Goal: Task Accomplishment & Management: Manage account settings

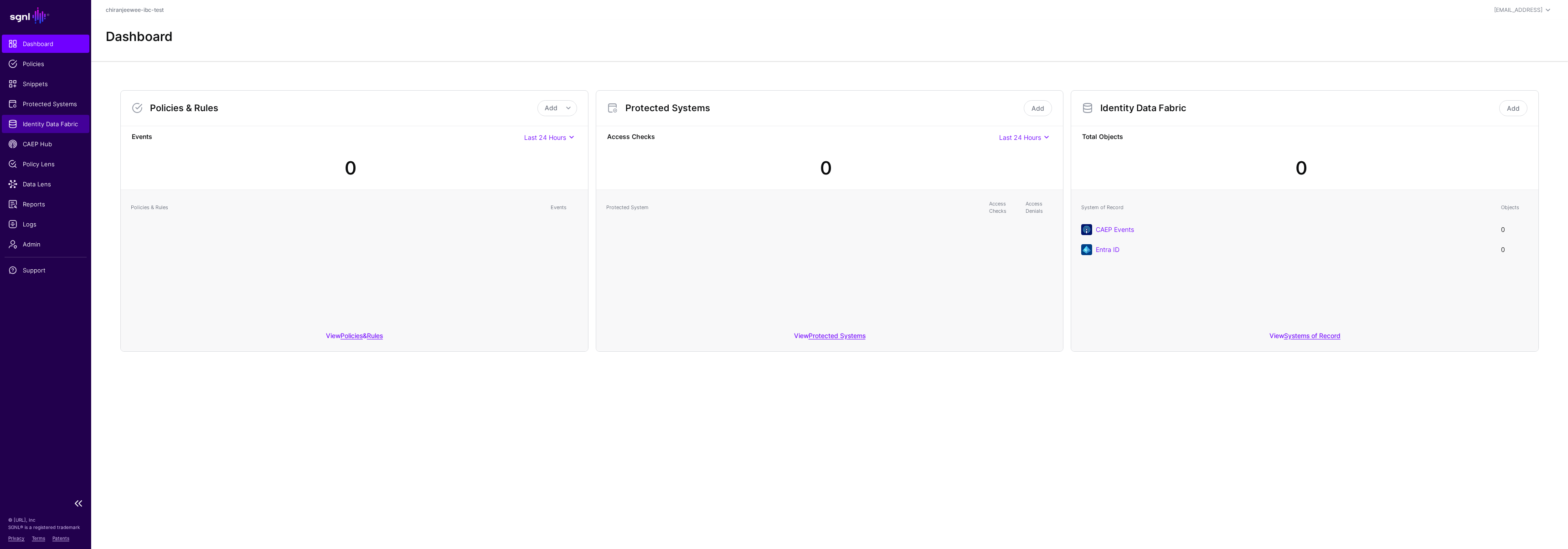
click at [32, 119] on span "Identity Data Fabric" at bounding box center [45, 123] width 75 height 9
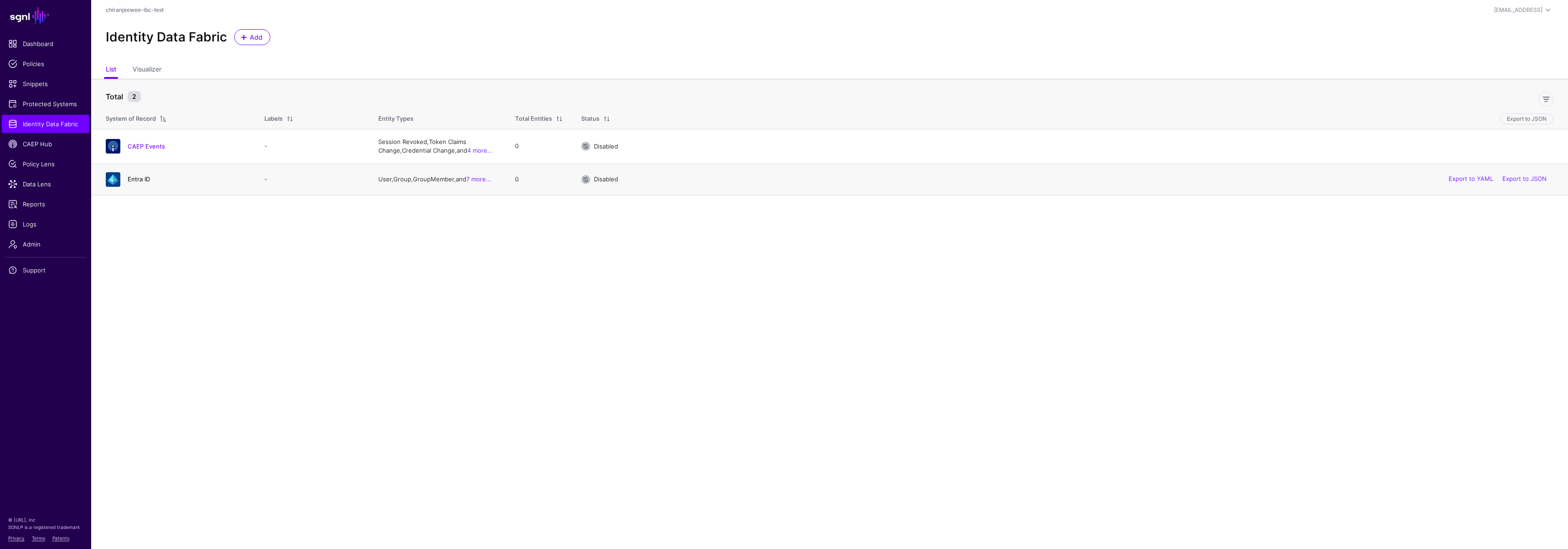
click at [143, 178] on link "Entra ID" at bounding box center [138, 179] width 23 height 8
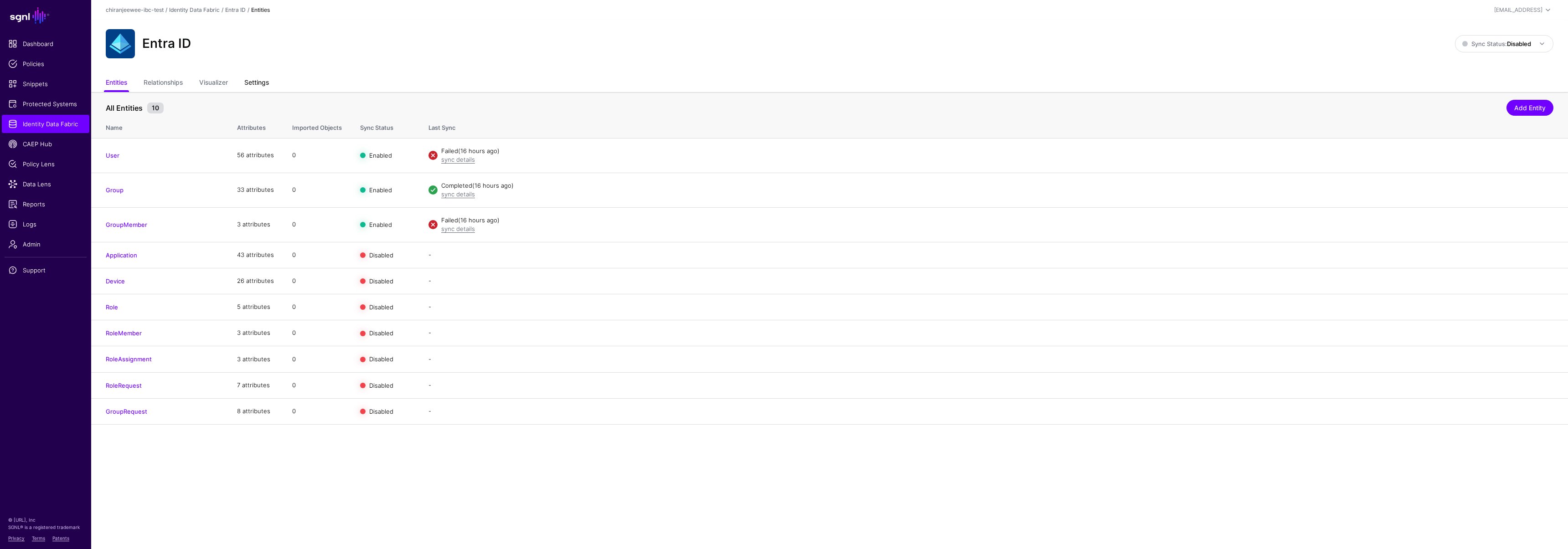
click at [256, 81] on link "Settings" at bounding box center [256, 83] width 25 height 17
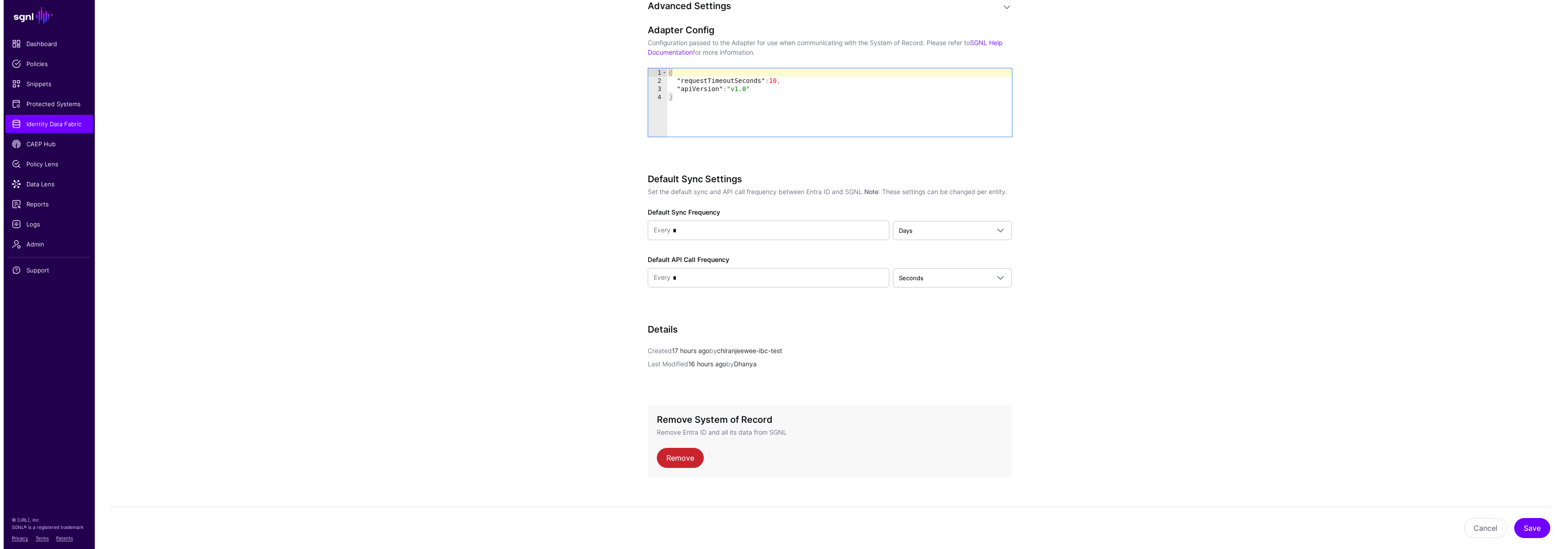
scroll to position [967, 0]
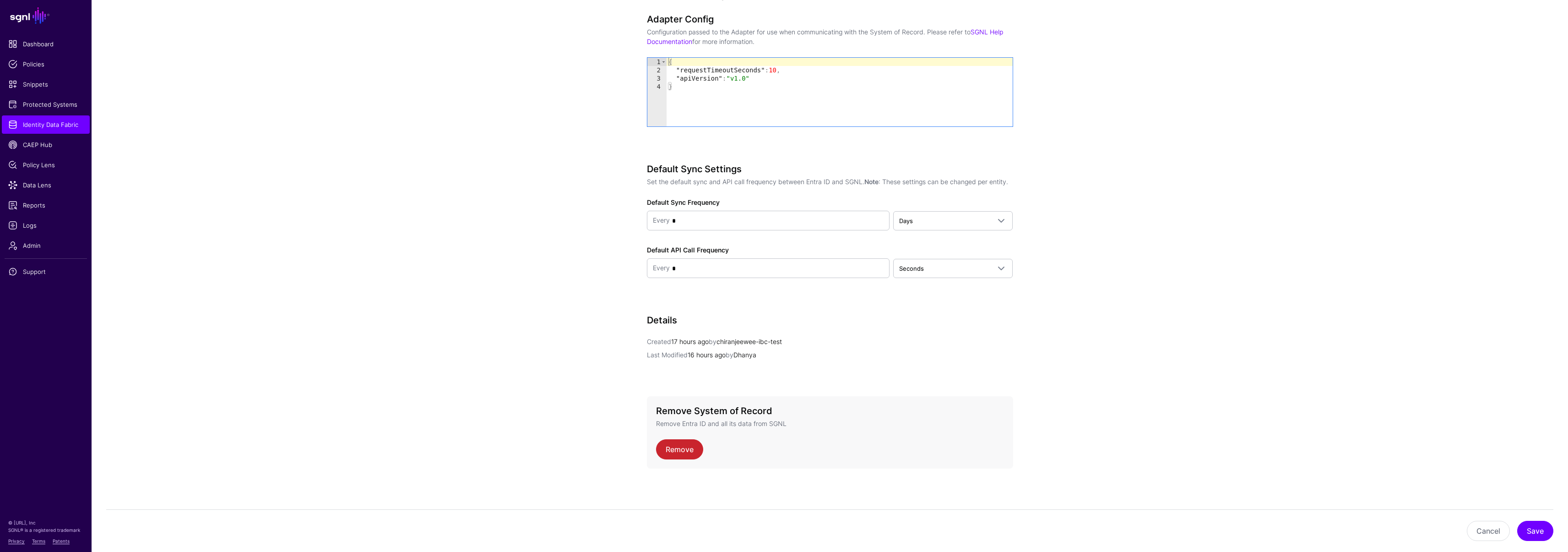
click at [676, 468] on div "Remove System of Record Remove Entra ID and all its data from SGNL Remove" at bounding box center [830, 440] width 366 height 87
click at [680, 456] on link "Remove" at bounding box center [680, 449] width 47 height 20
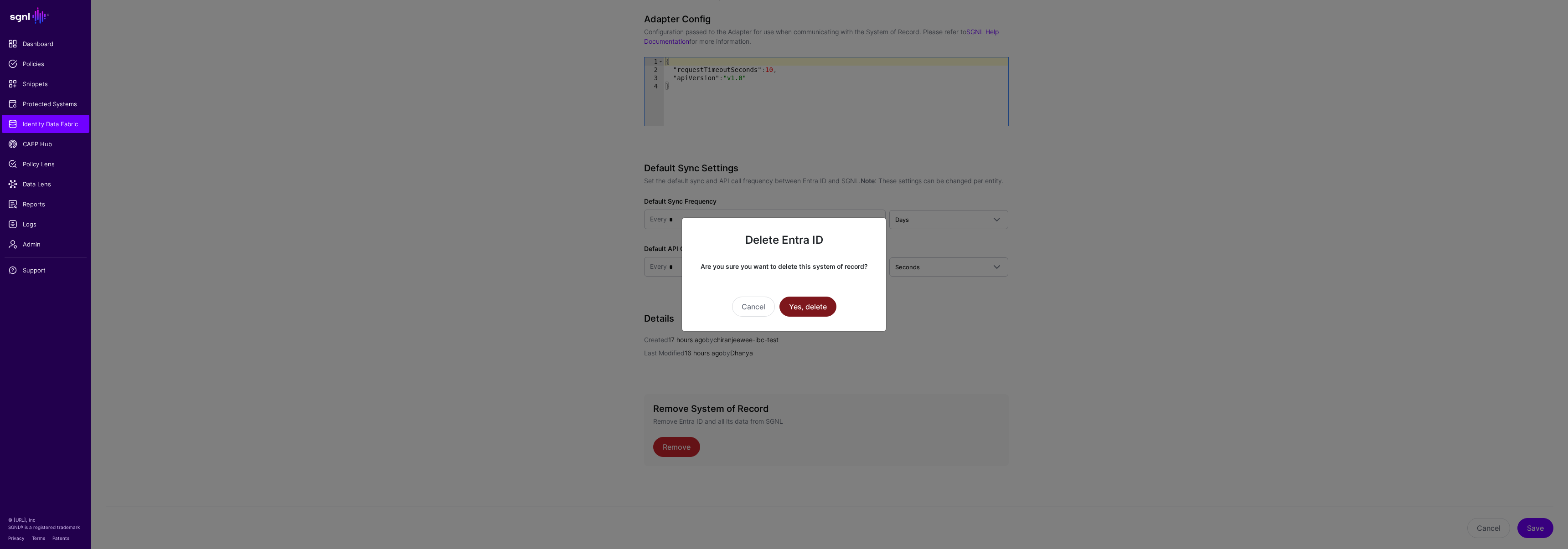
click at [804, 307] on button "Yes, delete" at bounding box center [808, 306] width 57 height 20
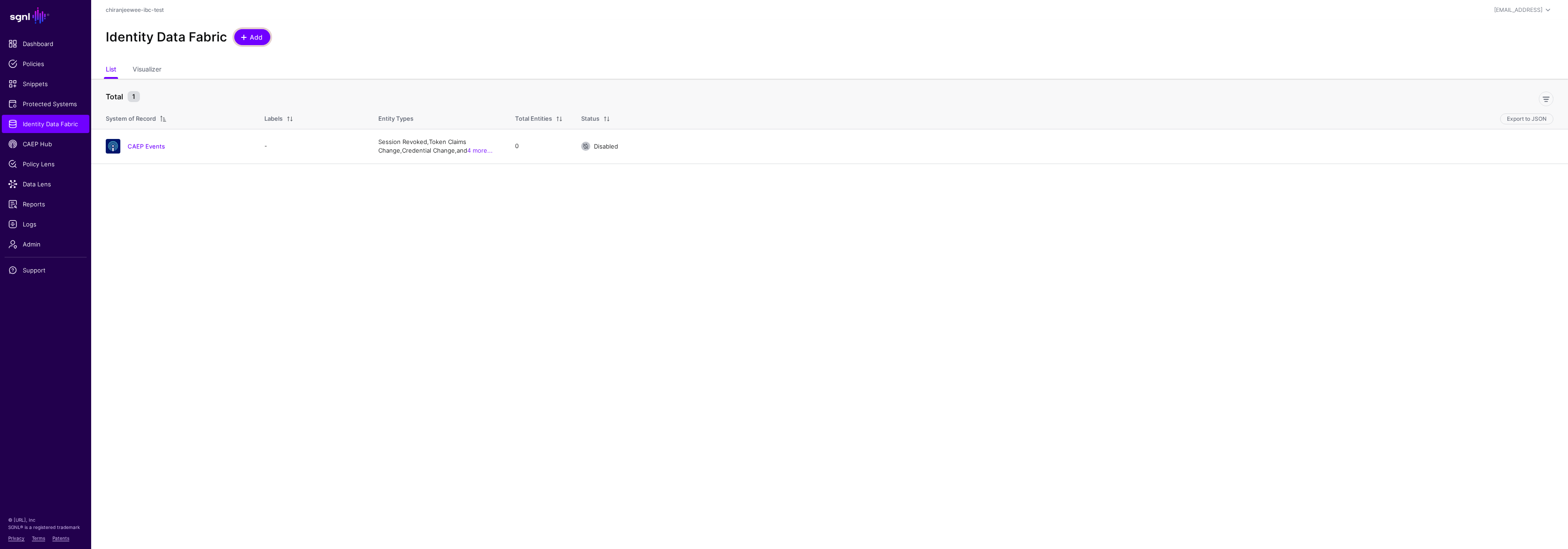
click at [249, 37] on span "Add" at bounding box center [256, 37] width 15 height 10
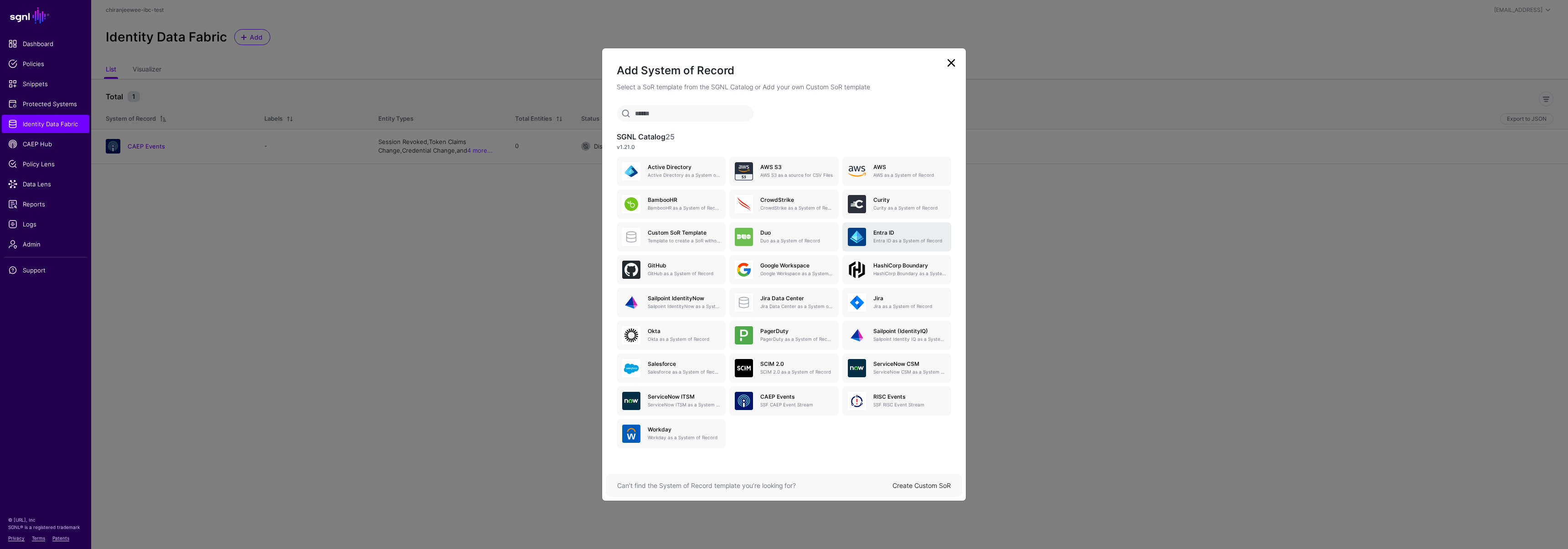
click at [884, 234] on h5 "Entra ID" at bounding box center [910, 232] width 73 height 6
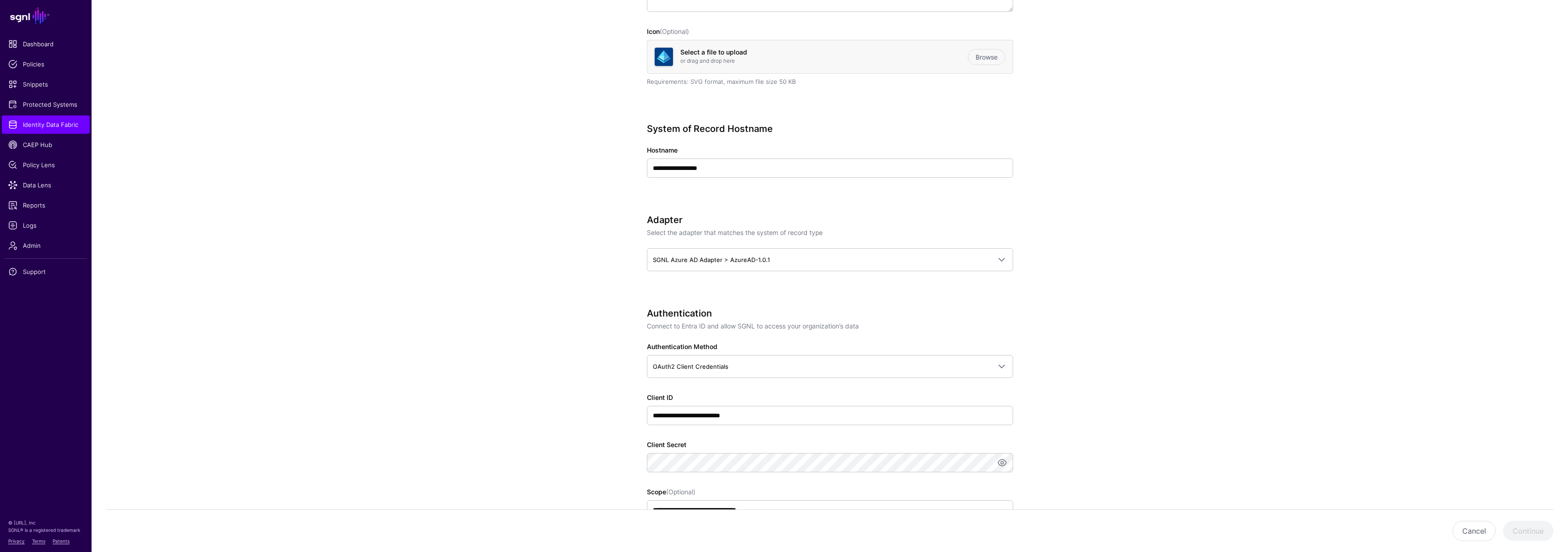
scroll to position [229, 0]
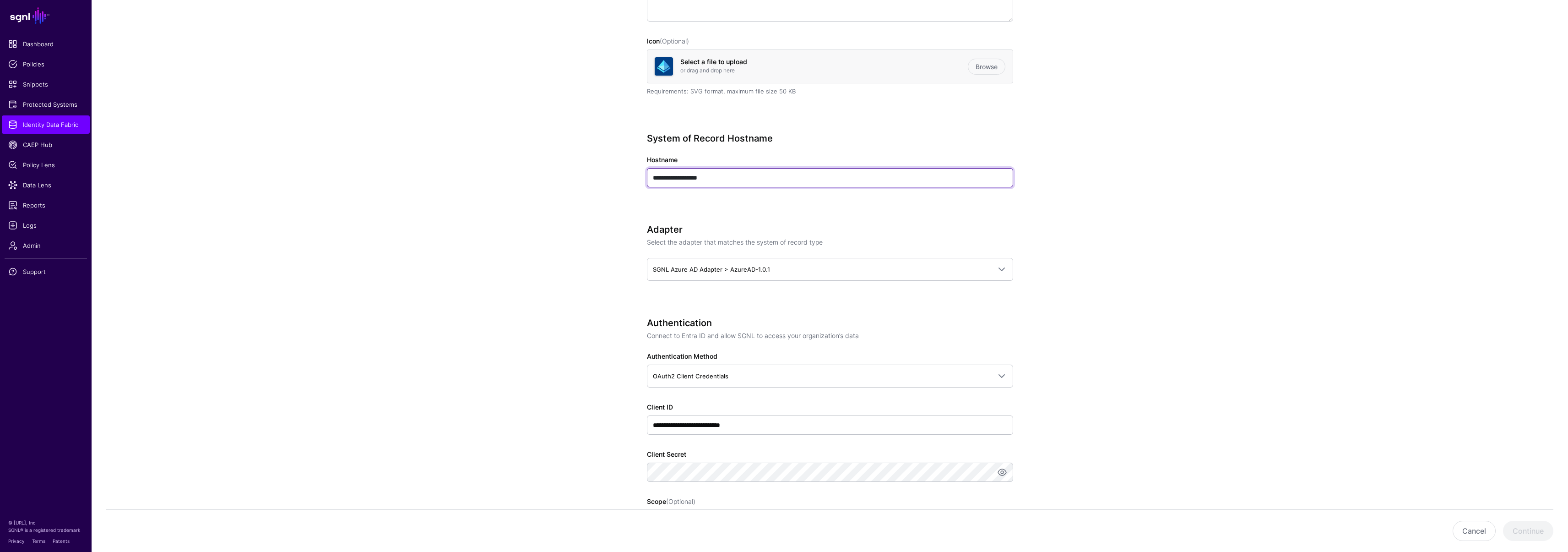
click at [737, 178] on input "**********" at bounding box center [830, 178] width 366 height 19
paste input "**********"
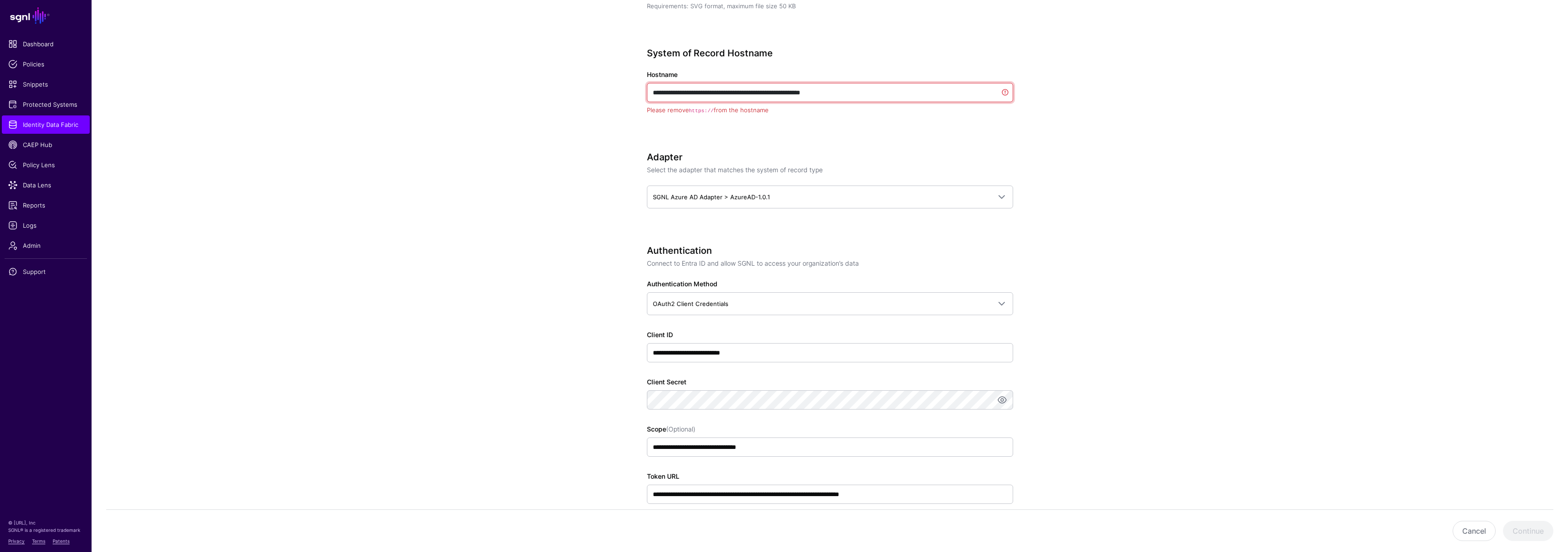
scroll to position [316, 0]
drag, startPoint x: 674, startPoint y: 94, endPoint x: 569, endPoint y: 90, distance: 105.1
click at [569, 90] on app-datasources-details-form "**********" at bounding box center [830, 389] width 1476 height 1266
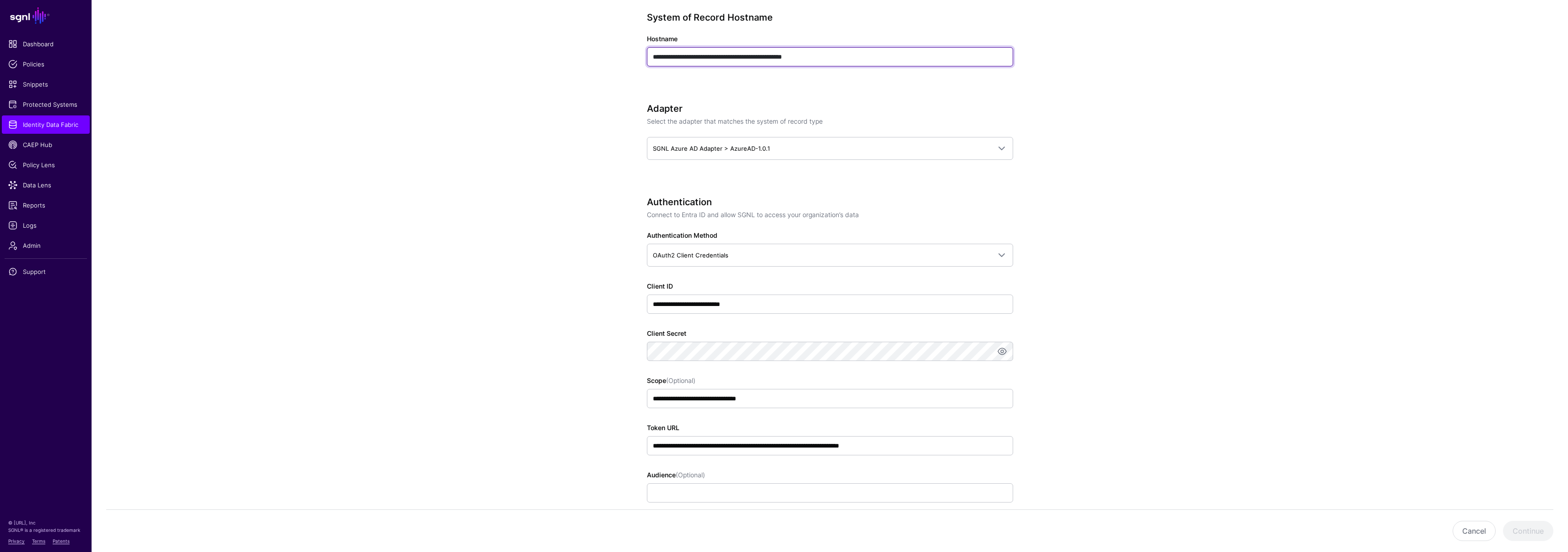
scroll to position [393, 0]
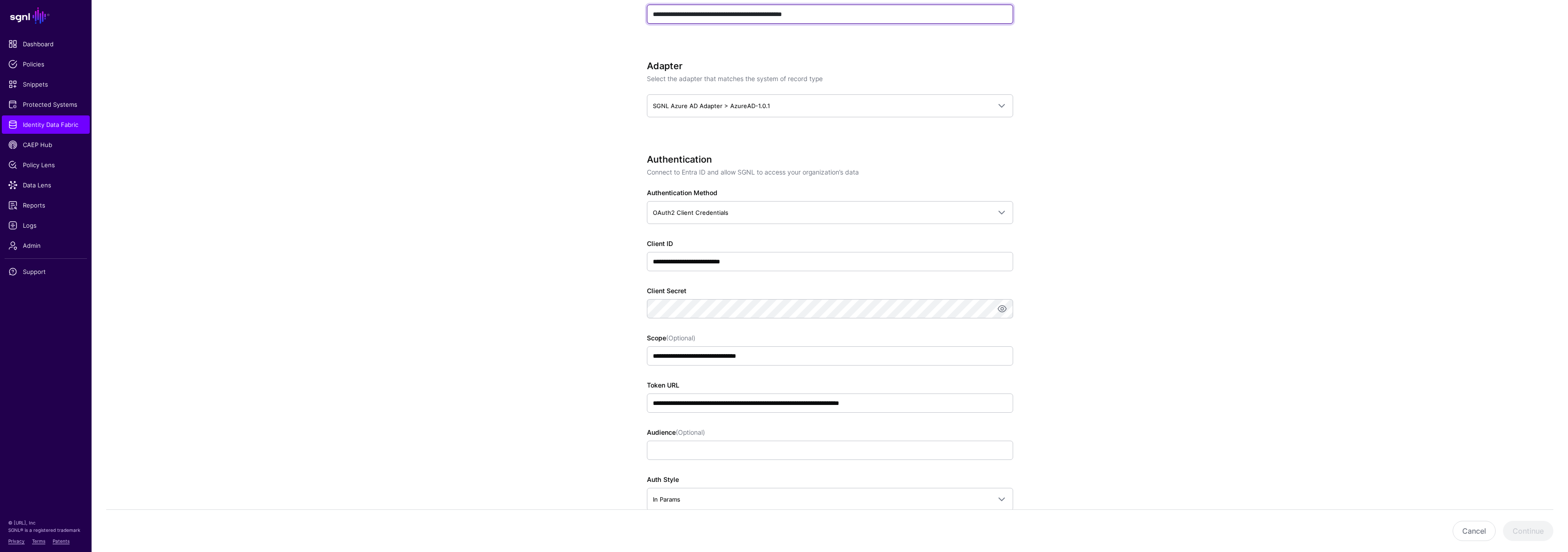
type input "**********"
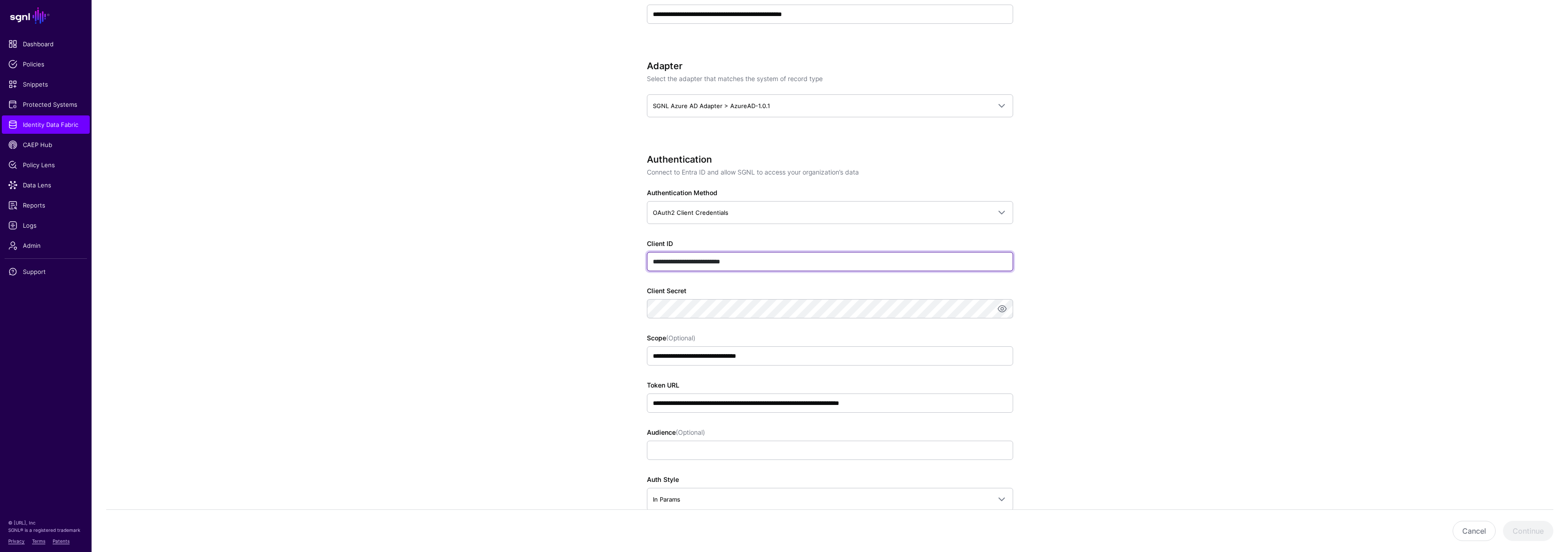
click at [764, 259] on input "**********" at bounding box center [830, 262] width 366 height 19
type input "****"
click at [604, 268] on app-datasources-details-form "**********" at bounding box center [830, 305] width 1476 height 1253
click at [563, 304] on app-datasources-details-form "**********" at bounding box center [830, 305] width 1476 height 1253
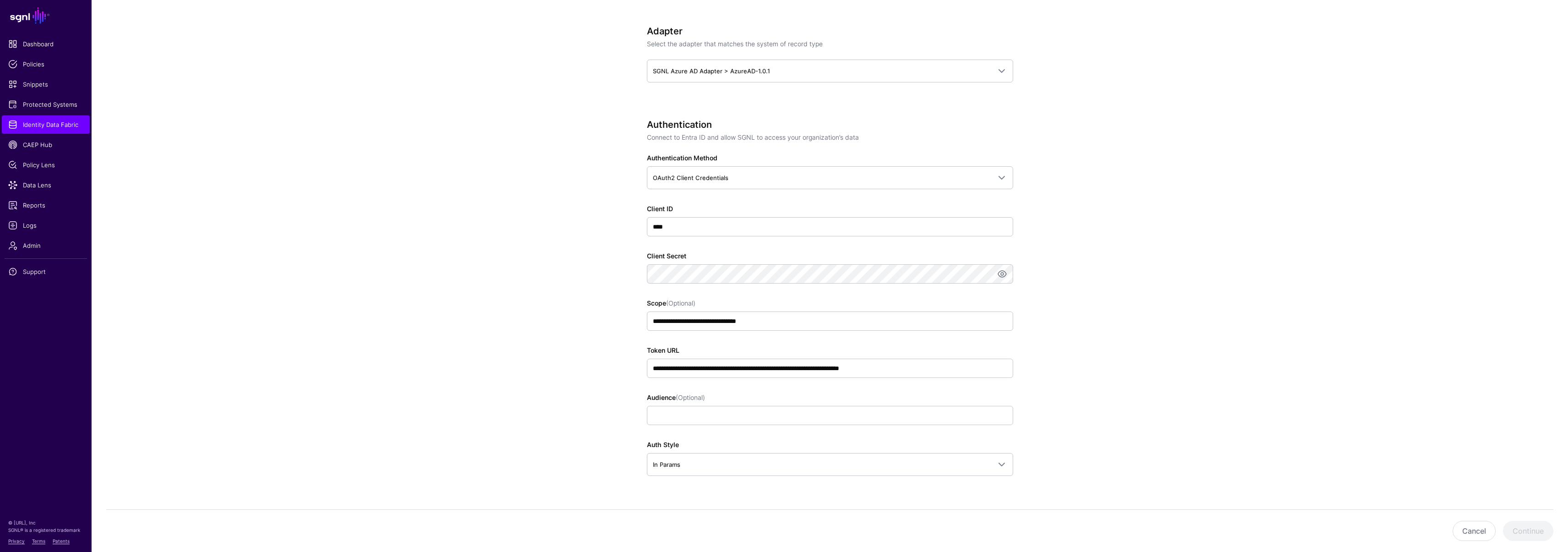
scroll to position [429, 0]
click at [855, 376] on input "**********" at bounding box center [830, 368] width 366 height 19
click at [850, 371] on input "**********" at bounding box center [830, 368] width 366 height 19
drag, startPoint x: 840, startPoint y: 367, endPoint x: 631, endPoint y: 366, distance: 209.0
click at [631, 366] on div "**********" at bounding box center [830, 276] width 425 height 1266
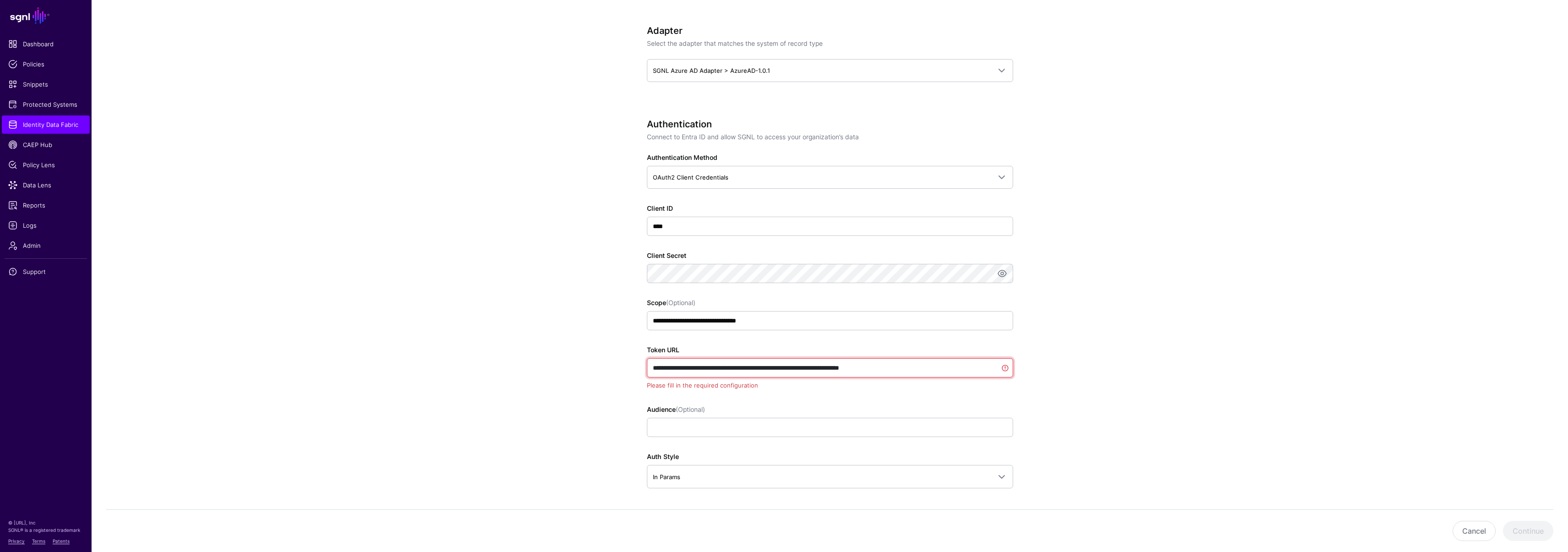
paste input "*"
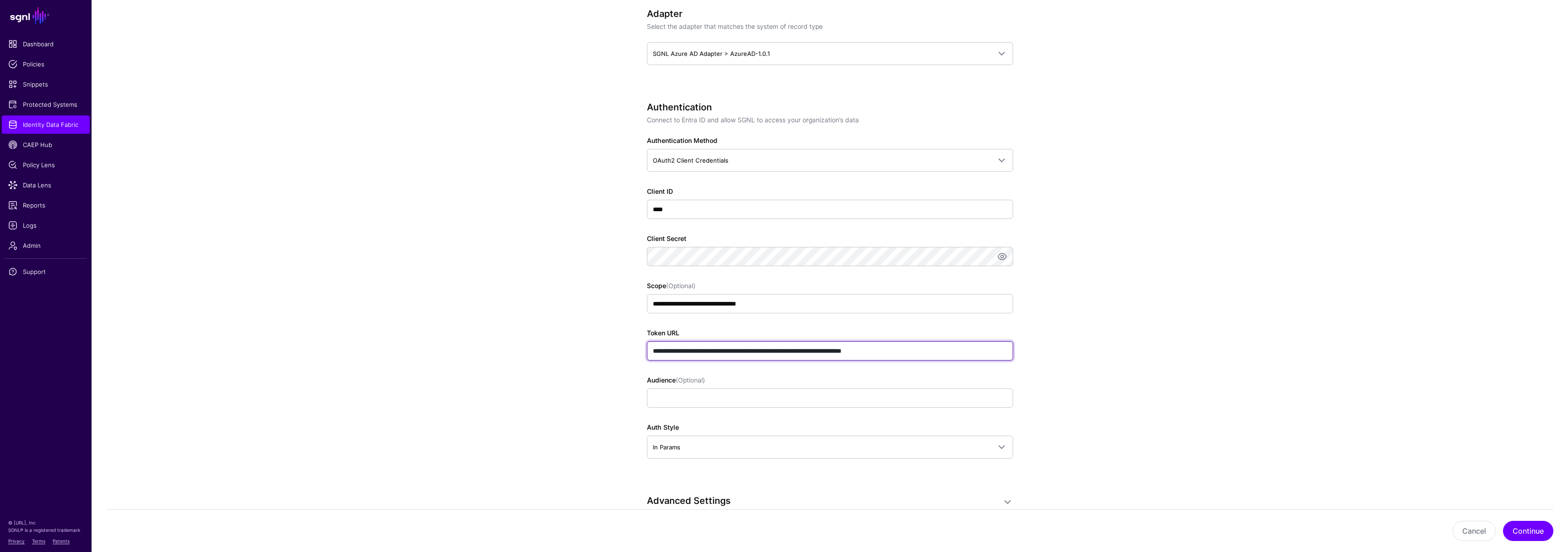
scroll to position [504, 0]
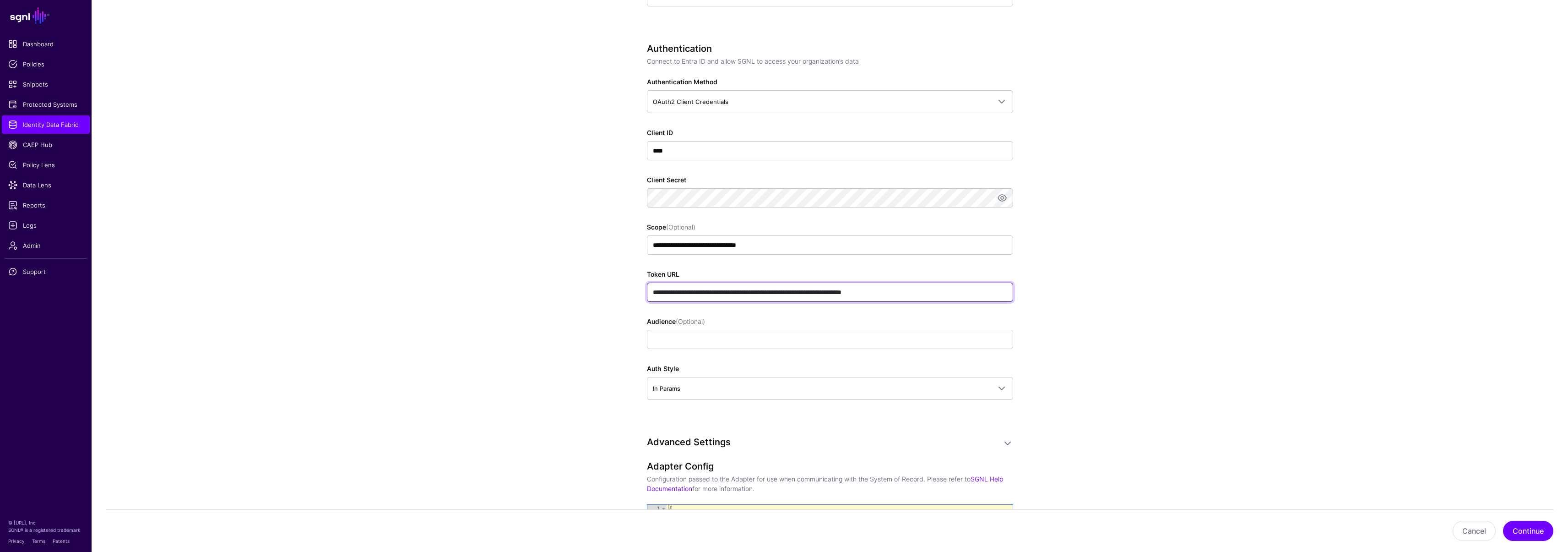
type input "**********"
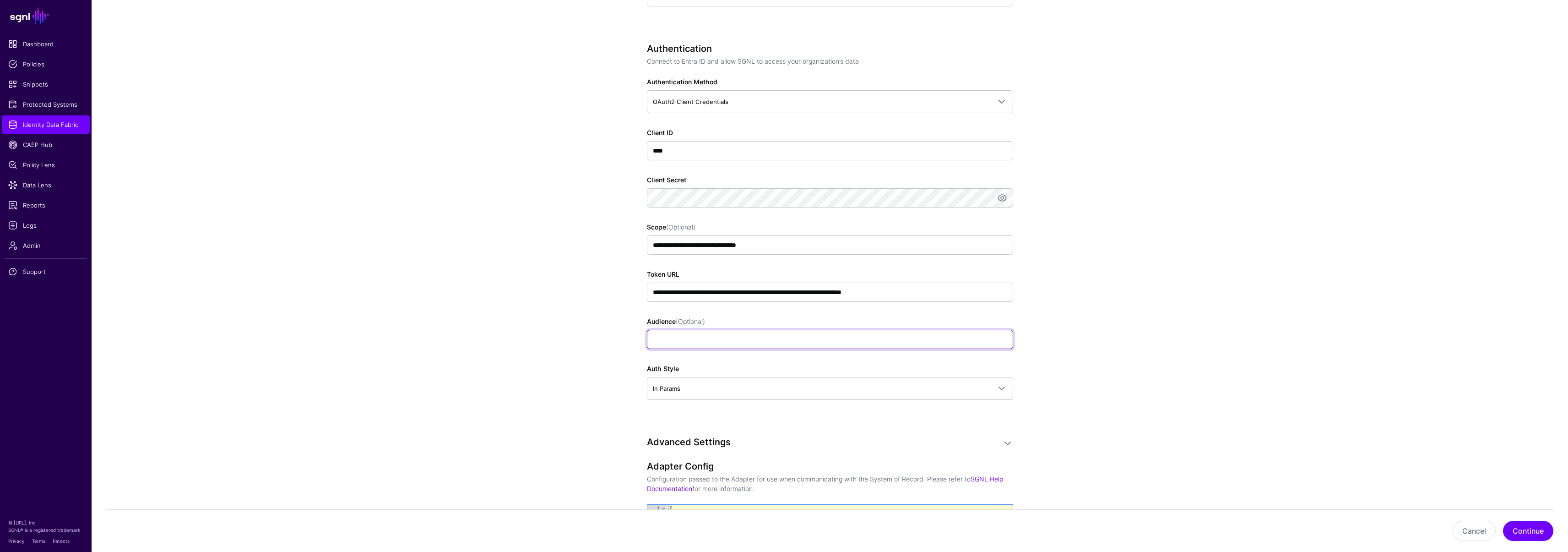
click at [704, 347] on input "Audience (Optional)" at bounding box center [830, 340] width 366 height 19
type input "*"
type input "****"
click at [537, 394] on app-datasources-details-form "**********" at bounding box center [830, 194] width 1476 height 1253
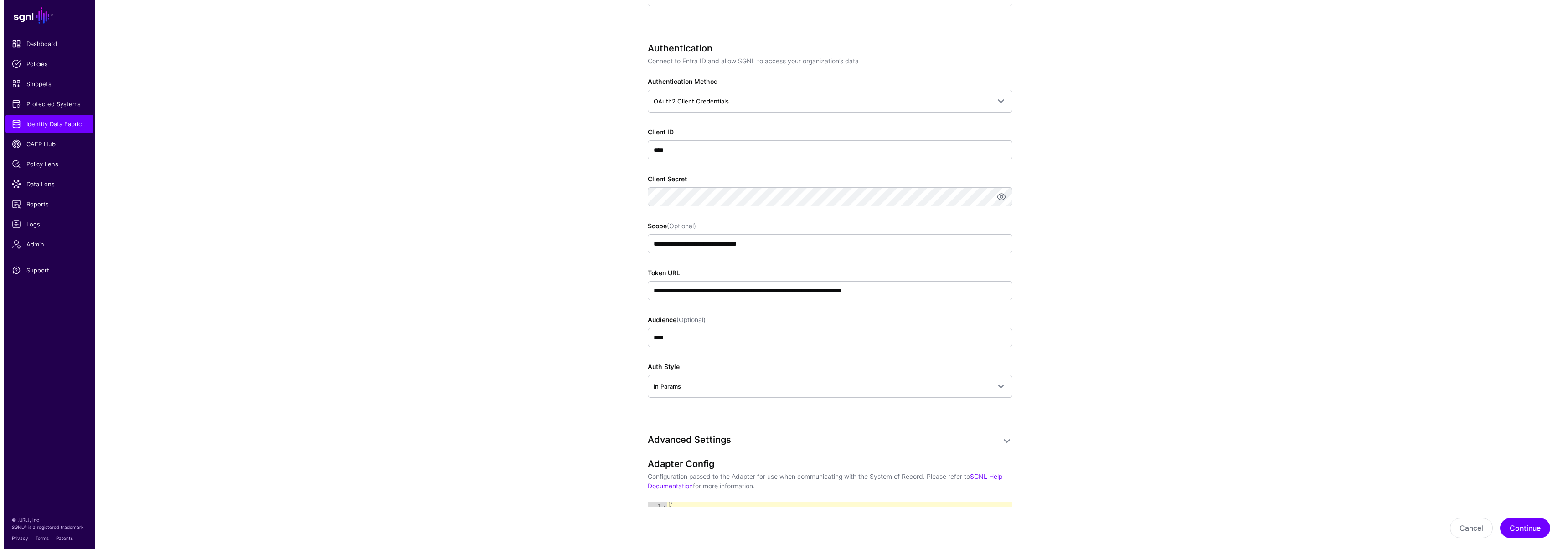
scroll to position [767, 0]
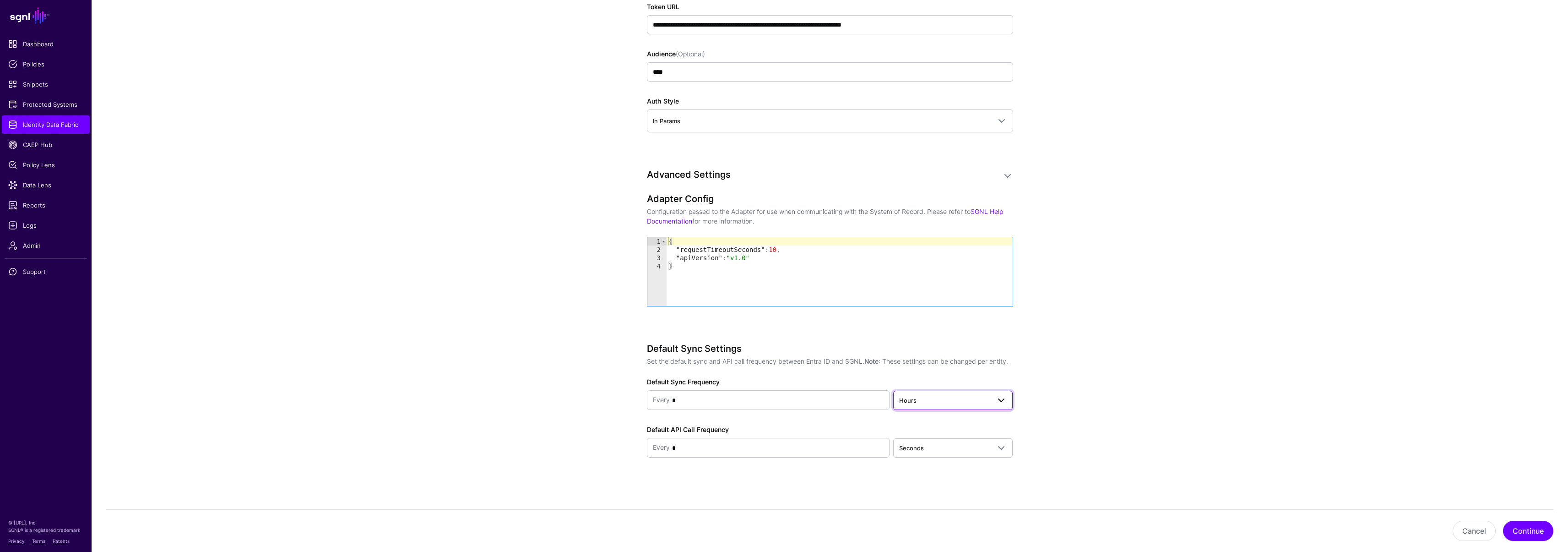
click at [985, 396] on span "Hours" at bounding box center [945, 400] width 91 height 10
click at [901, 468] on span "Days" at bounding box center [908, 464] width 14 height 8
click at [1541, 533] on button "Continue" at bounding box center [1527, 531] width 50 height 20
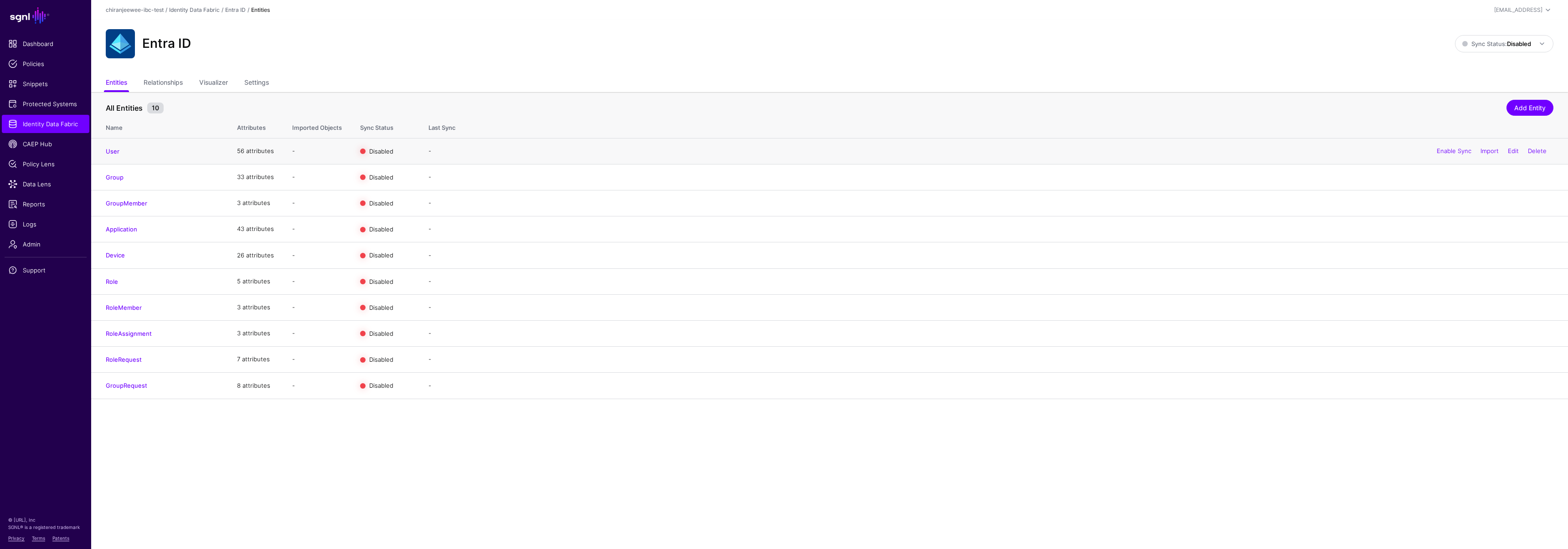
click at [122, 151] on h4 "User" at bounding box center [162, 151] width 113 height 8
click at [112, 150] on link "User" at bounding box center [112, 151] width 14 height 8
click at [118, 175] on link "Group" at bounding box center [114, 177] width 18 height 8
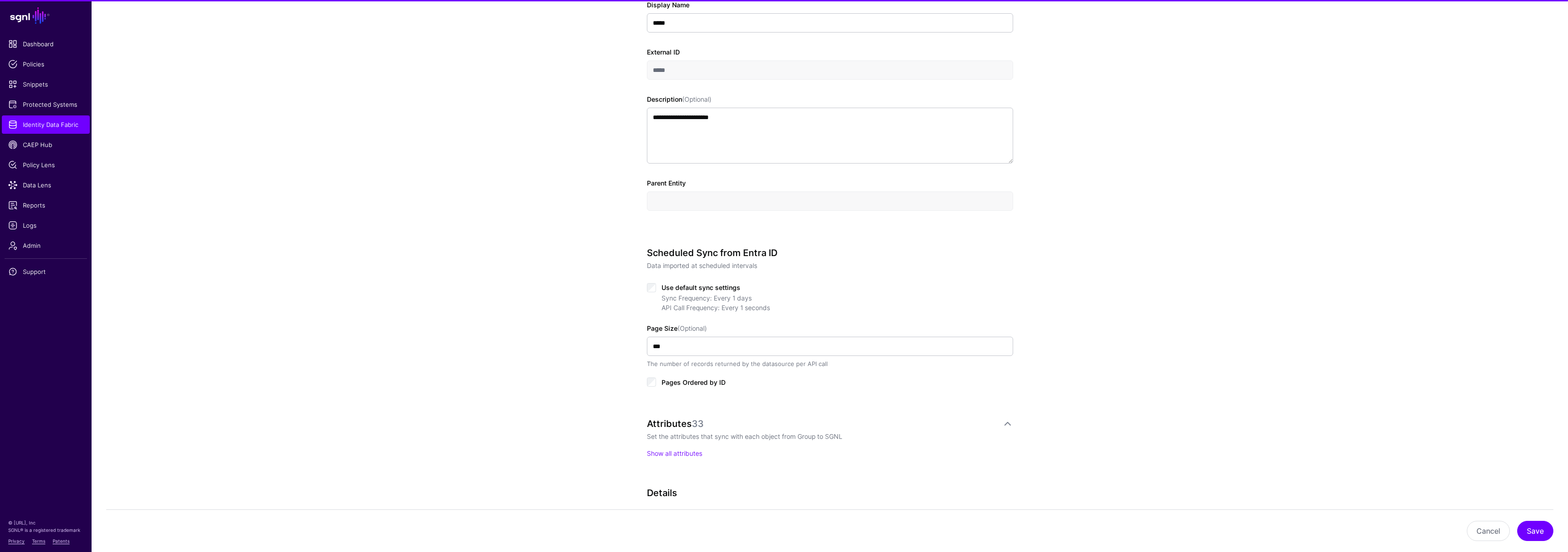
scroll to position [398, 0]
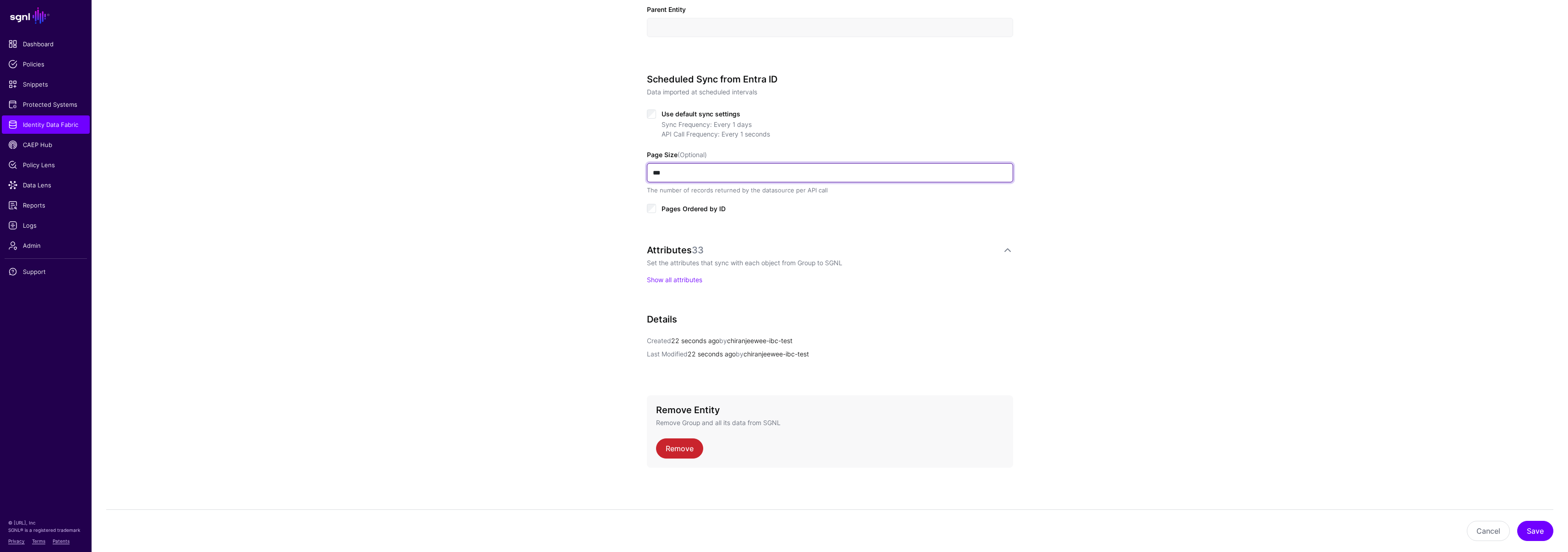
drag, startPoint x: 682, startPoint y: 175, endPoint x: 625, endPoint y: 170, distance: 57.2
click at [625, 170] on div "**********" at bounding box center [830, 114] width 425 height 875
type input "***"
click at [1545, 530] on button "Save" at bounding box center [1535, 531] width 36 height 20
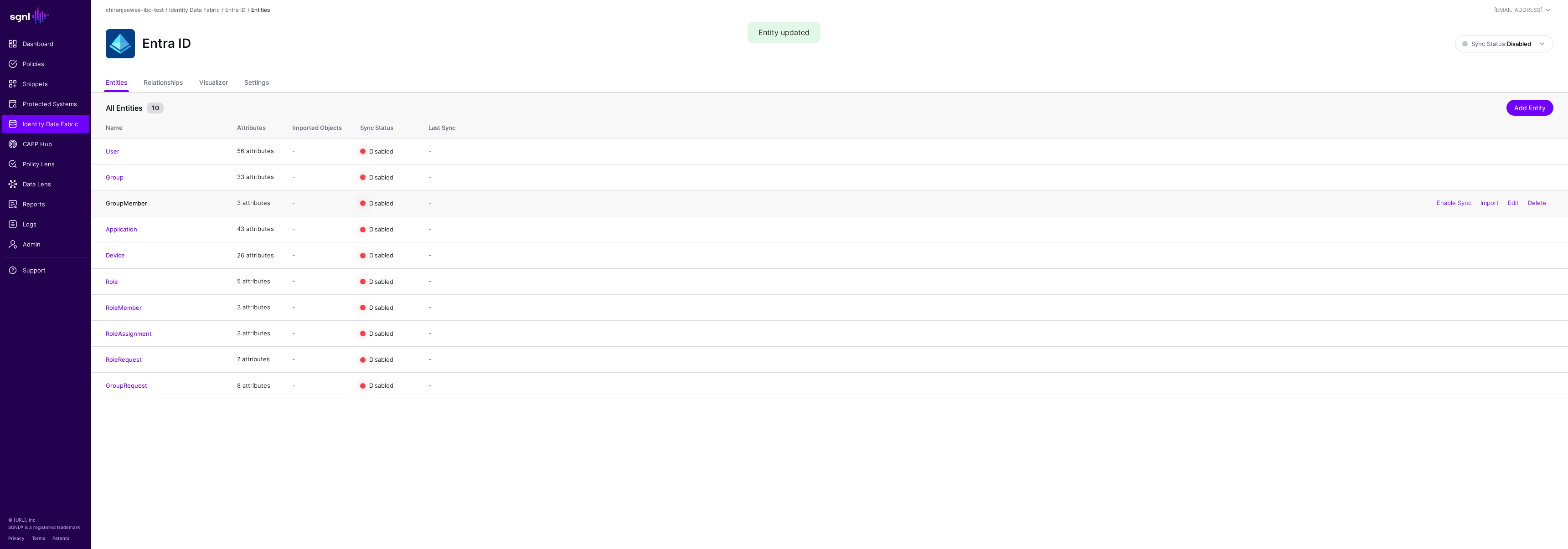
click at [125, 202] on link "GroupMember" at bounding box center [126, 203] width 41 height 8
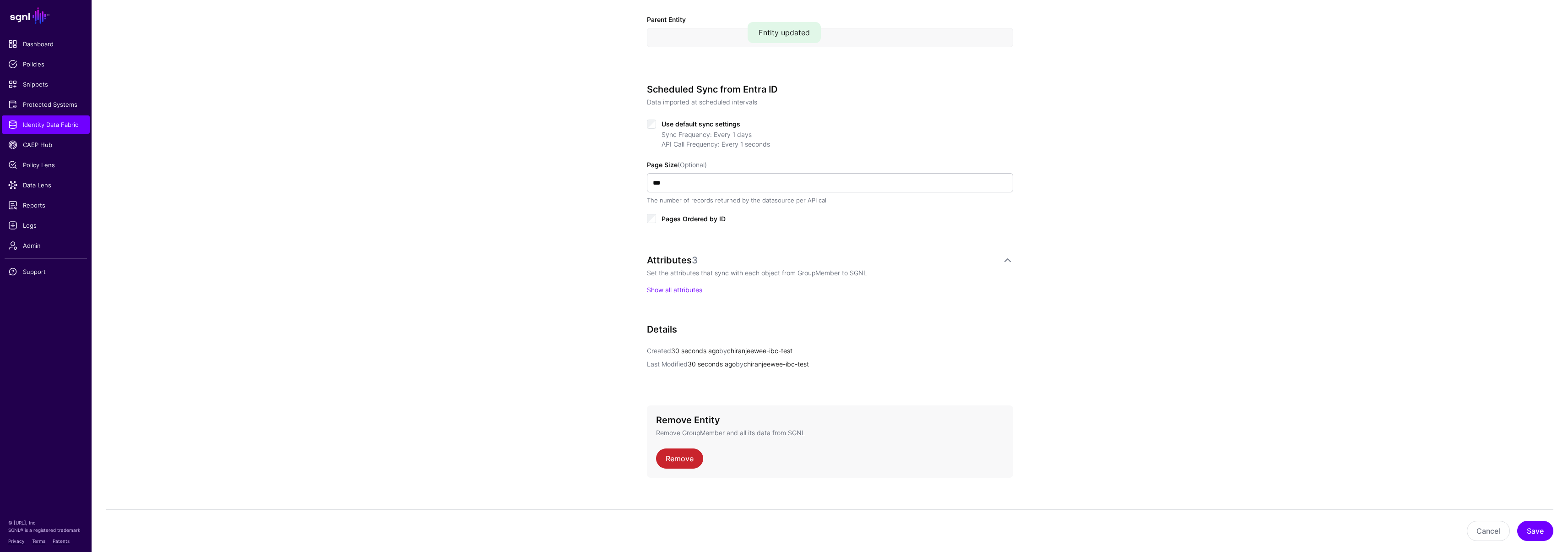
scroll to position [398, 0]
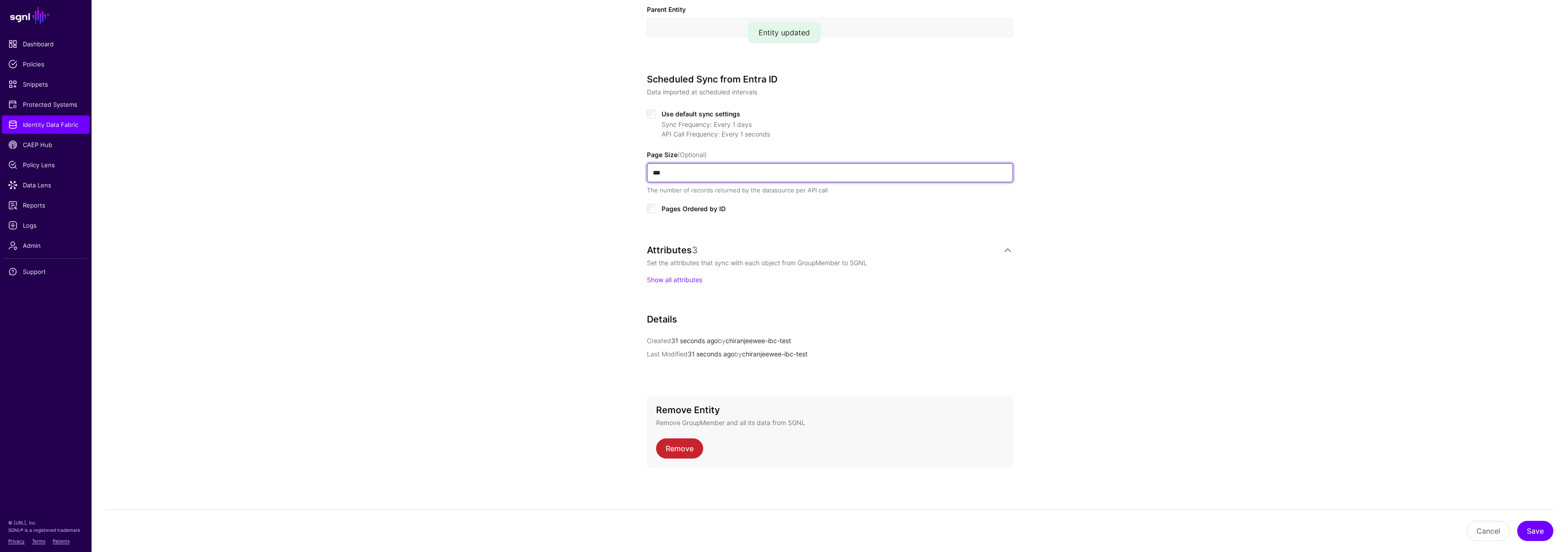
drag, startPoint x: 673, startPoint y: 172, endPoint x: 626, endPoint y: 172, distance: 47.0
click at [626, 172] on div "**********" at bounding box center [830, 114] width 425 height 875
type input "***"
click at [1535, 531] on button "Save" at bounding box center [1535, 531] width 36 height 20
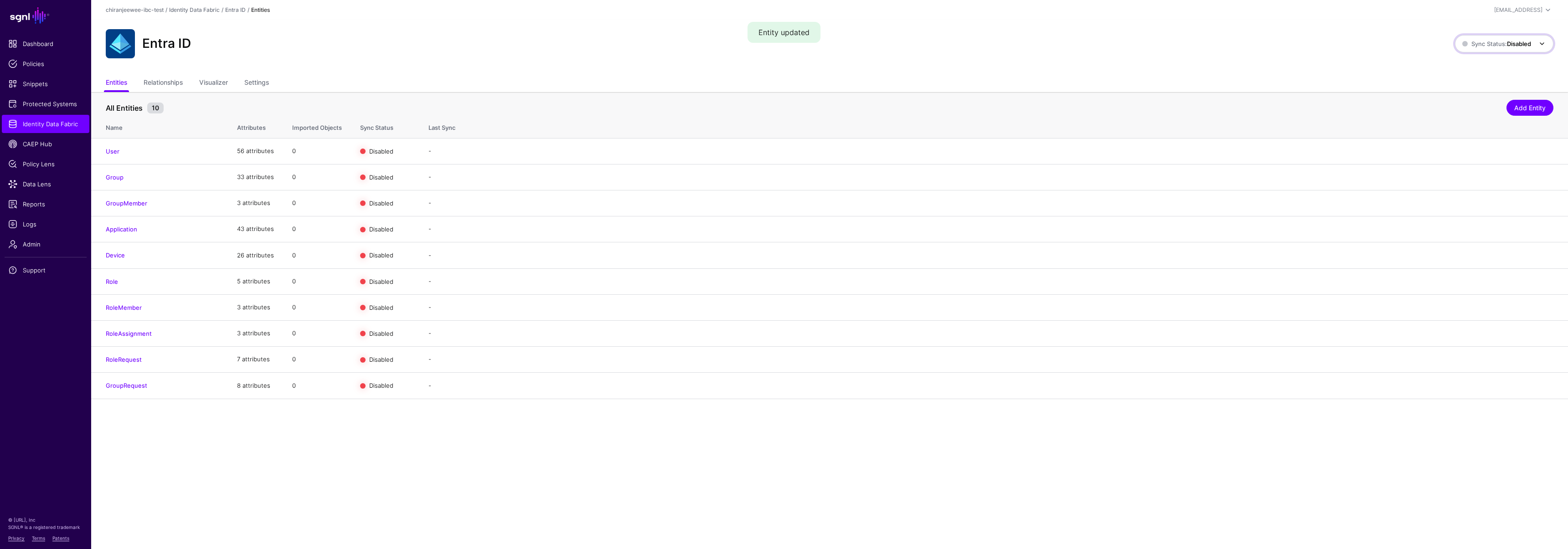
click at [1488, 45] on span "Sync Status: Disabled" at bounding box center [1497, 43] width 69 height 8
click at [1471, 82] on span "Syncing active for all configured entities that are enabled" at bounding box center [1499, 79] width 95 height 15
click at [1445, 151] on link "Enable Sync" at bounding box center [1454, 151] width 35 height 8
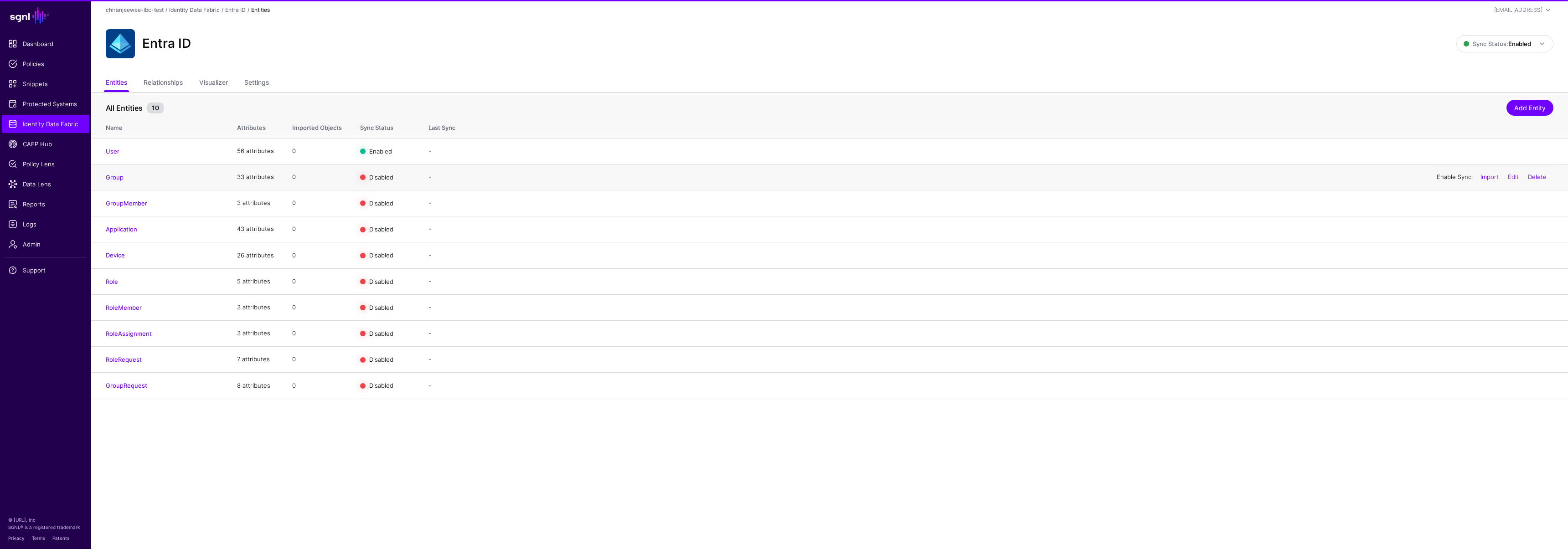
click at [1454, 175] on link "Enable Sync" at bounding box center [1454, 177] width 35 height 8
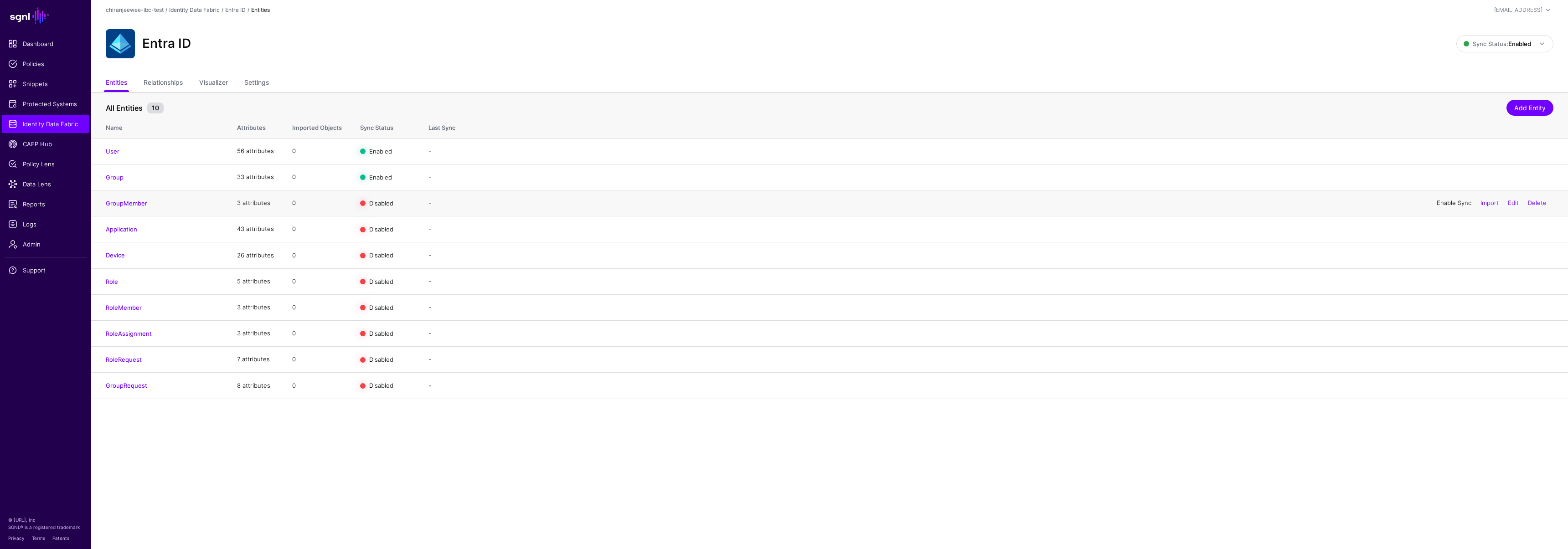
click at [1450, 202] on link "Enable Sync" at bounding box center [1454, 202] width 35 height 8
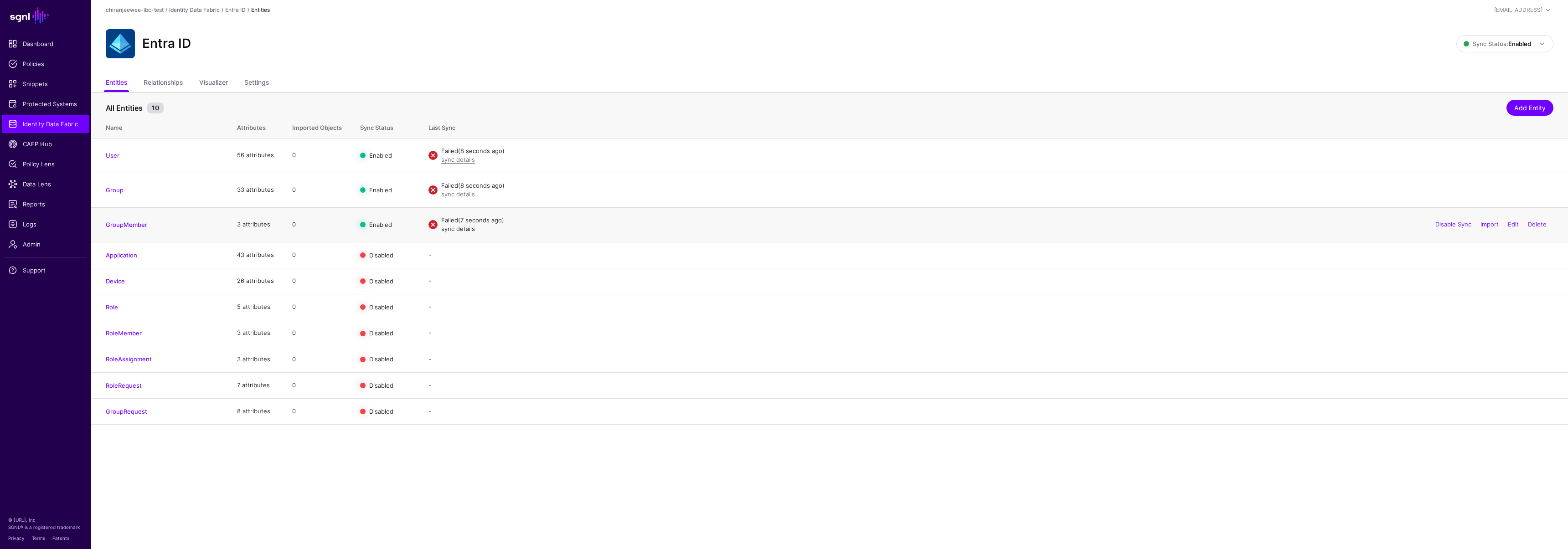
click at [461, 228] on link "sync details" at bounding box center [457, 228] width 34 height 8
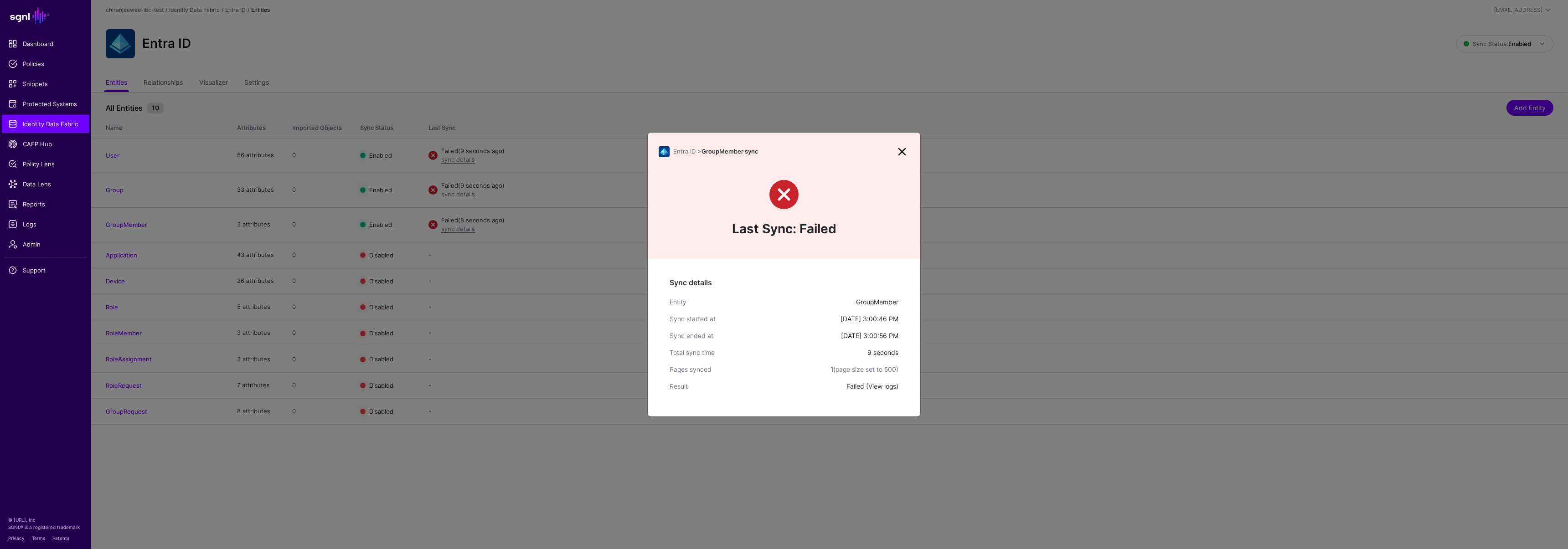
click at [876, 386] on link "View logs" at bounding box center [882, 386] width 28 height 8
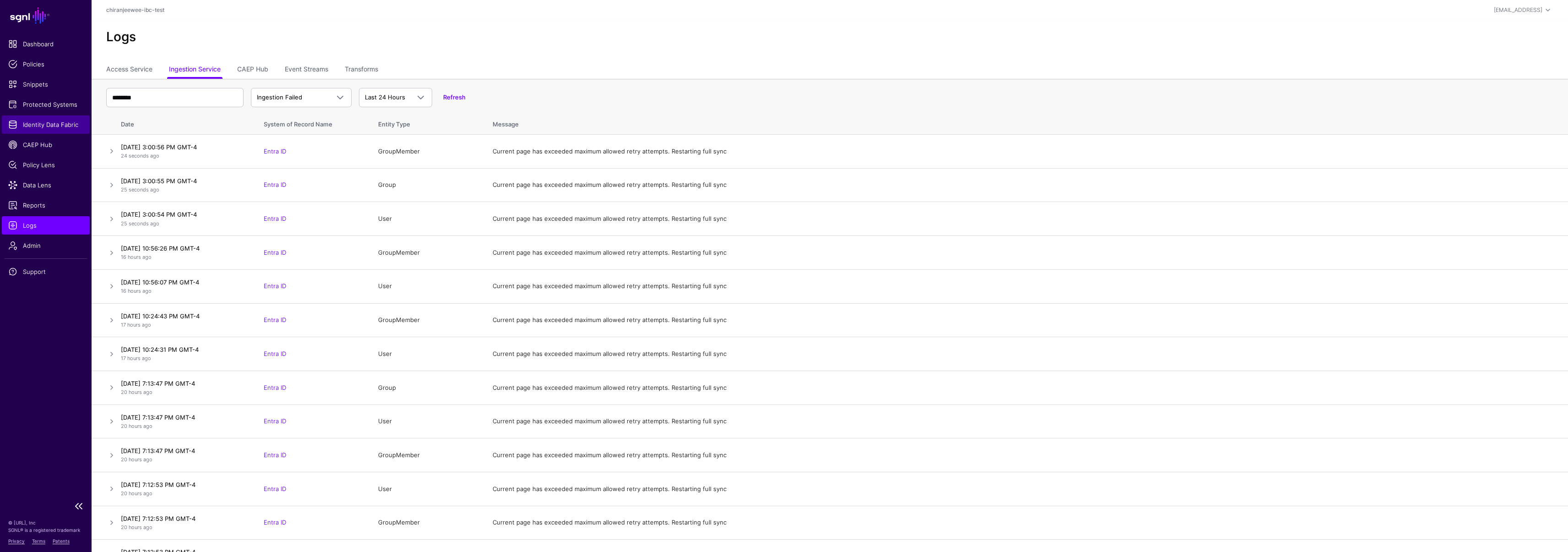
click at [59, 130] on link "Identity Data Fabric" at bounding box center [46, 125] width 88 height 19
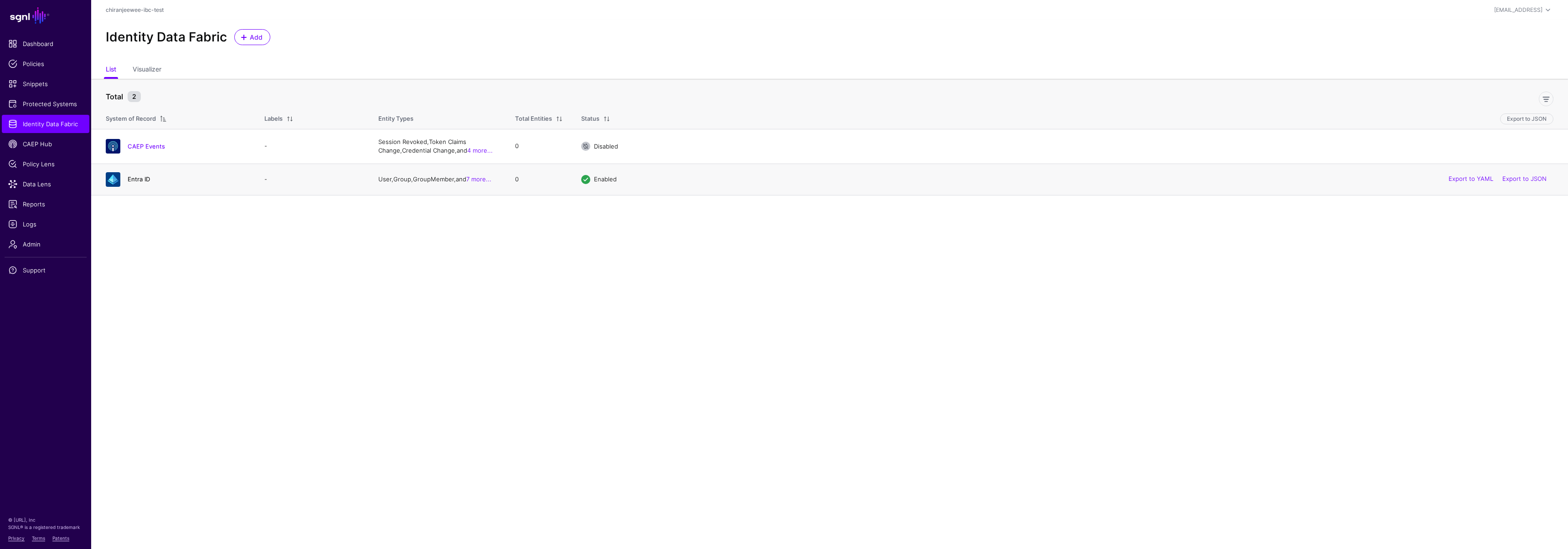
click at [138, 176] on link "Entra ID" at bounding box center [138, 179] width 23 height 8
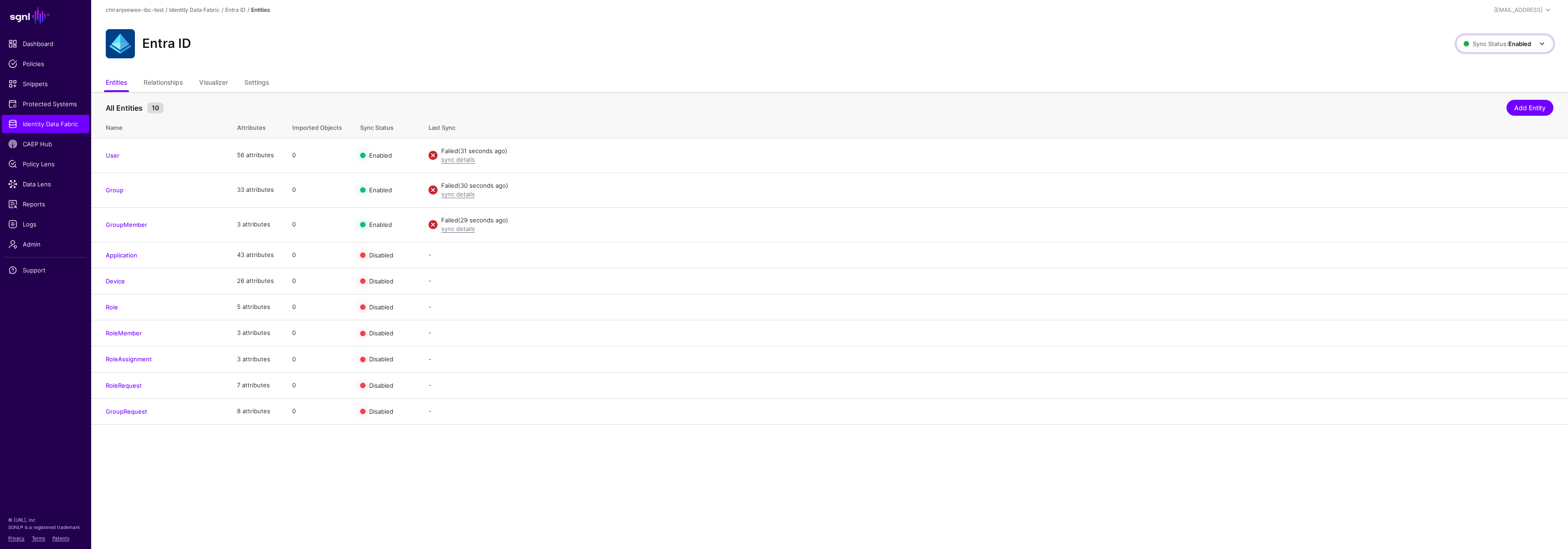
click at [1480, 42] on span "Sync Status: Enabled" at bounding box center [1497, 43] width 67 height 8
click at [1468, 114] on span "Syncing inactive for all configured entities" at bounding box center [1499, 114] width 93 height 15
click at [1481, 41] on span "Sync Status: Disabled" at bounding box center [1497, 43] width 69 height 8
click at [1473, 66] on span "Enabled Syncing active for all configured entities that are enabled" at bounding box center [1494, 74] width 104 height 29
click at [42, 127] on span "Identity Data Fabric" at bounding box center [45, 123] width 75 height 9
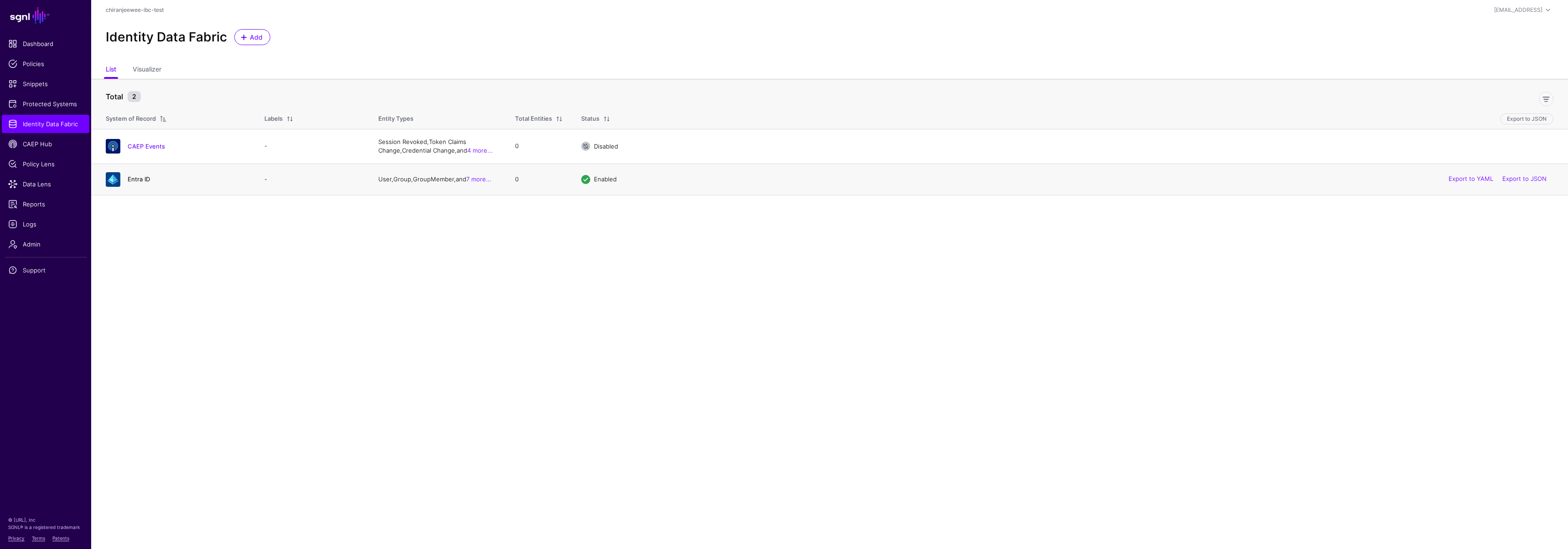
click at [136, 179] on link "Entra ID" at bounding box center [138, 179] width 23 height 8
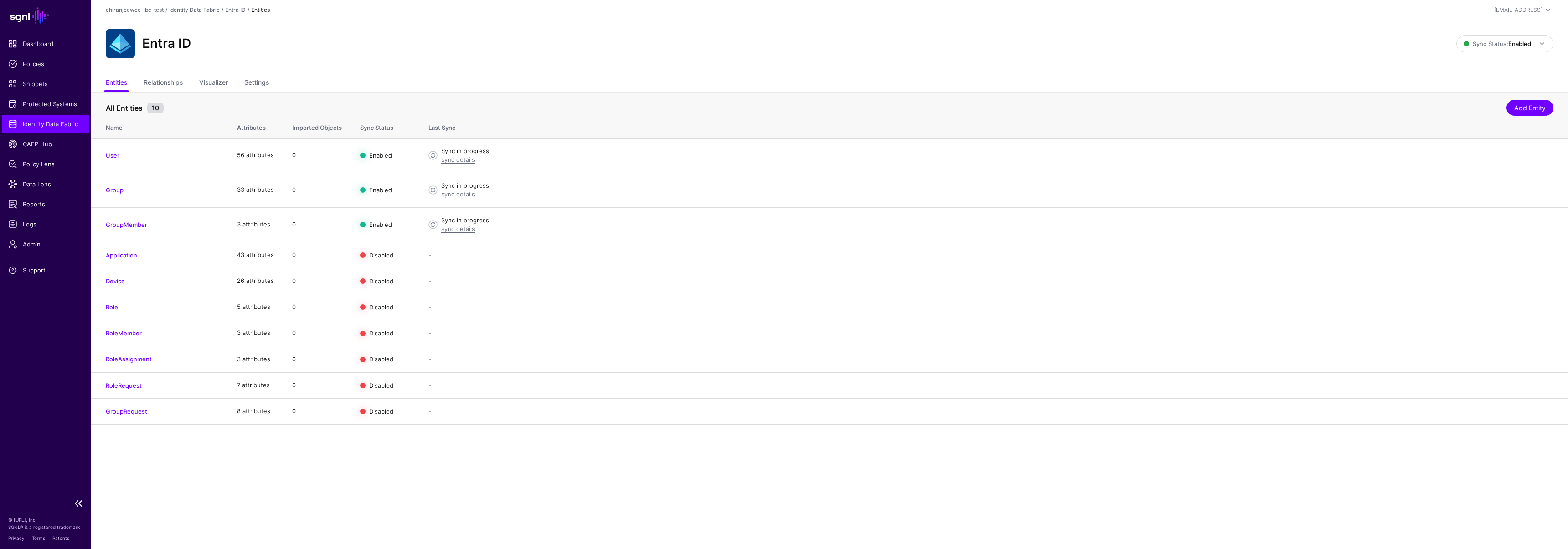
click at [69, 127] on span "Identity Data Fabric" at bounding box center [45, 123] width 75 height 9
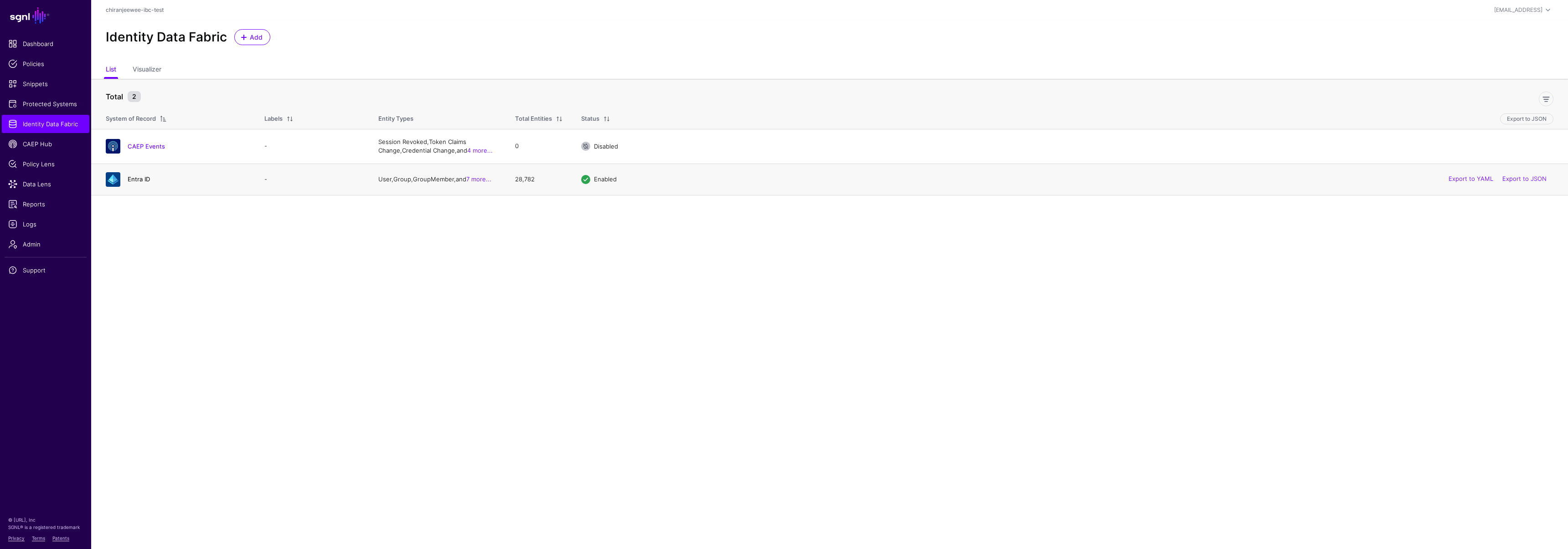
click at [133, 176] on link "Entra ID" at bounding box center [138, 179] width 23 height 8
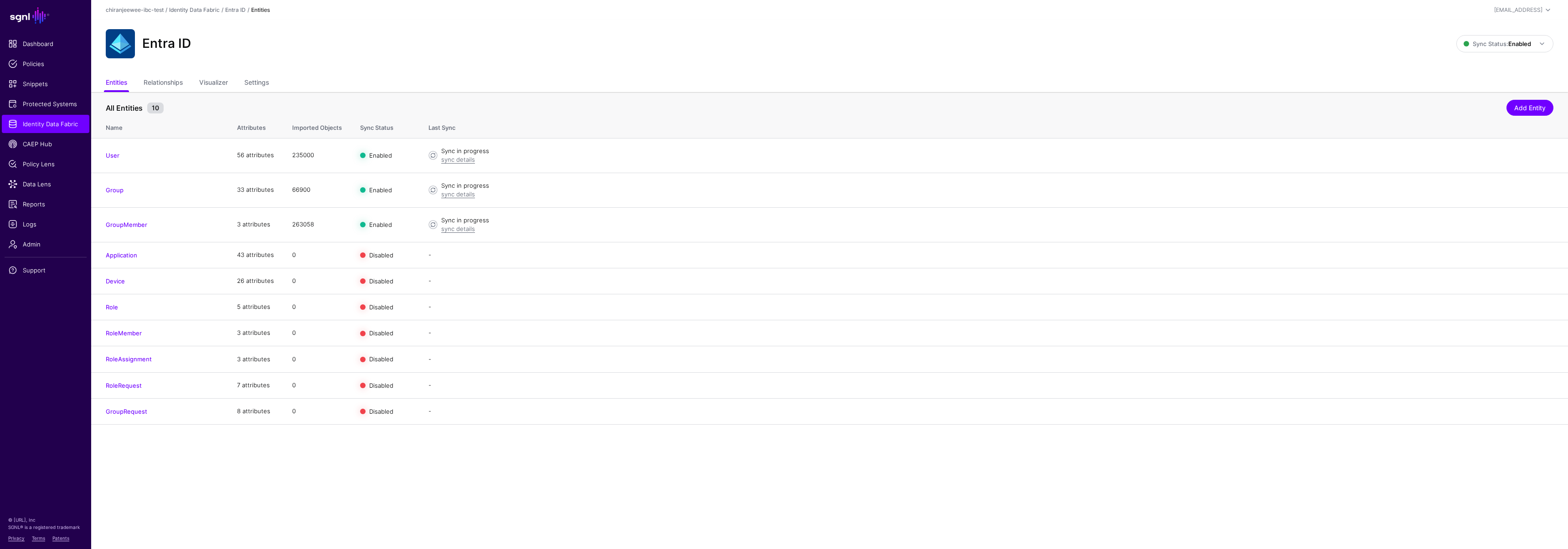
click at [856, 430] on main "SGNL Dashboard Policies Snippets Protected Systems Identity Data Fabric CAEP Hu…" at bounding box center [784, 274] width 1568 height 549
click at [33, 221] on span "Logs" at bounding box center [45, 223] width 75 height 9
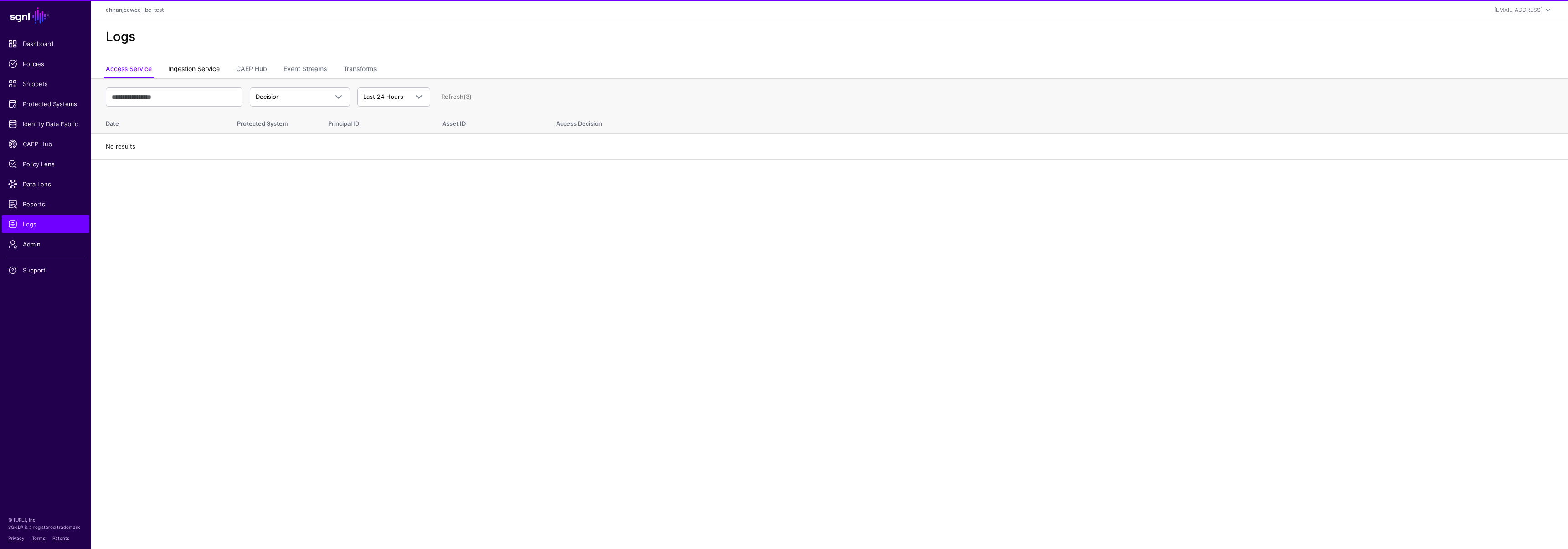
click at [199, 70] on link "Ingestion Service" at bounding box center [193, 69] width 51 height 17
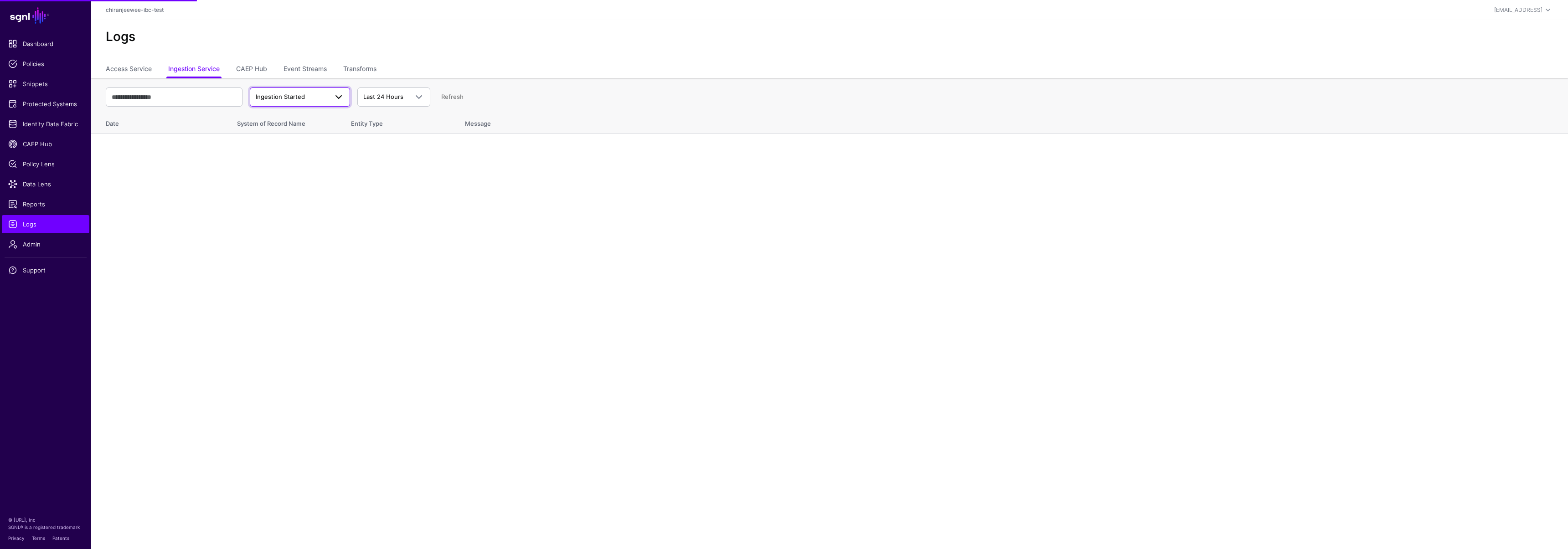
click at [272, 96] on span "Ingestion Started" at bounding box center [280, 97] width 49 height 8
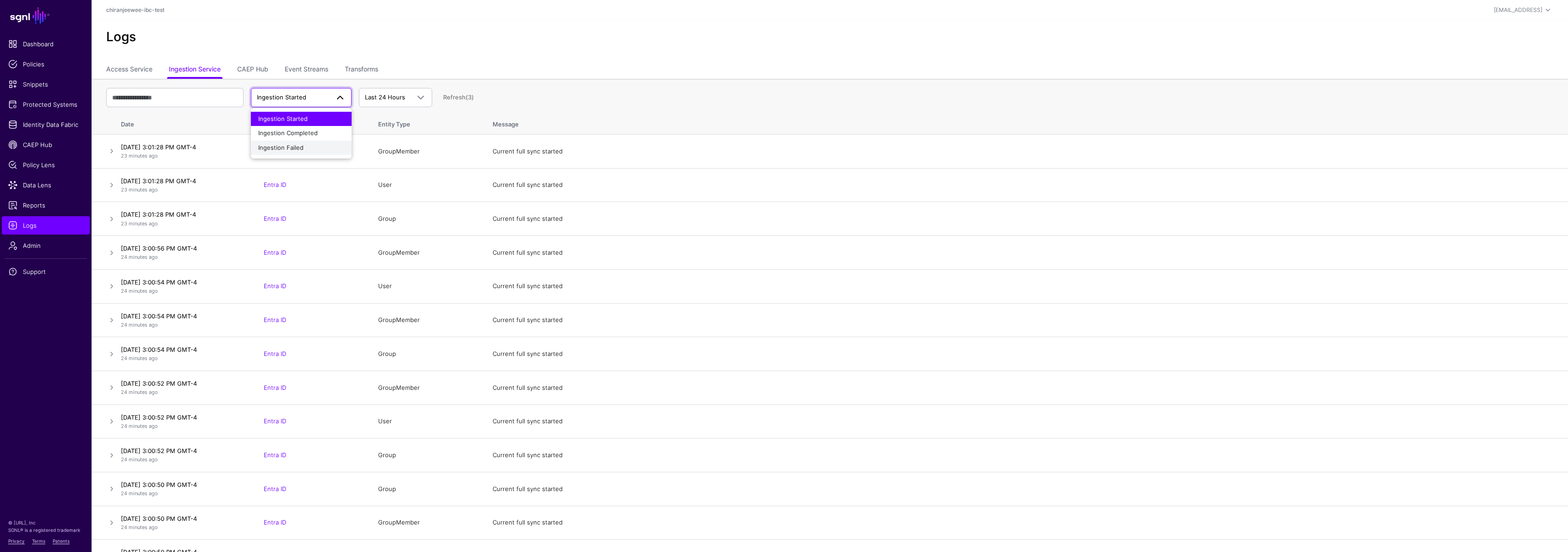
click at [284, 150] on span "Ingestion Failed" at bounding box center [281, 147] width 45 height 8
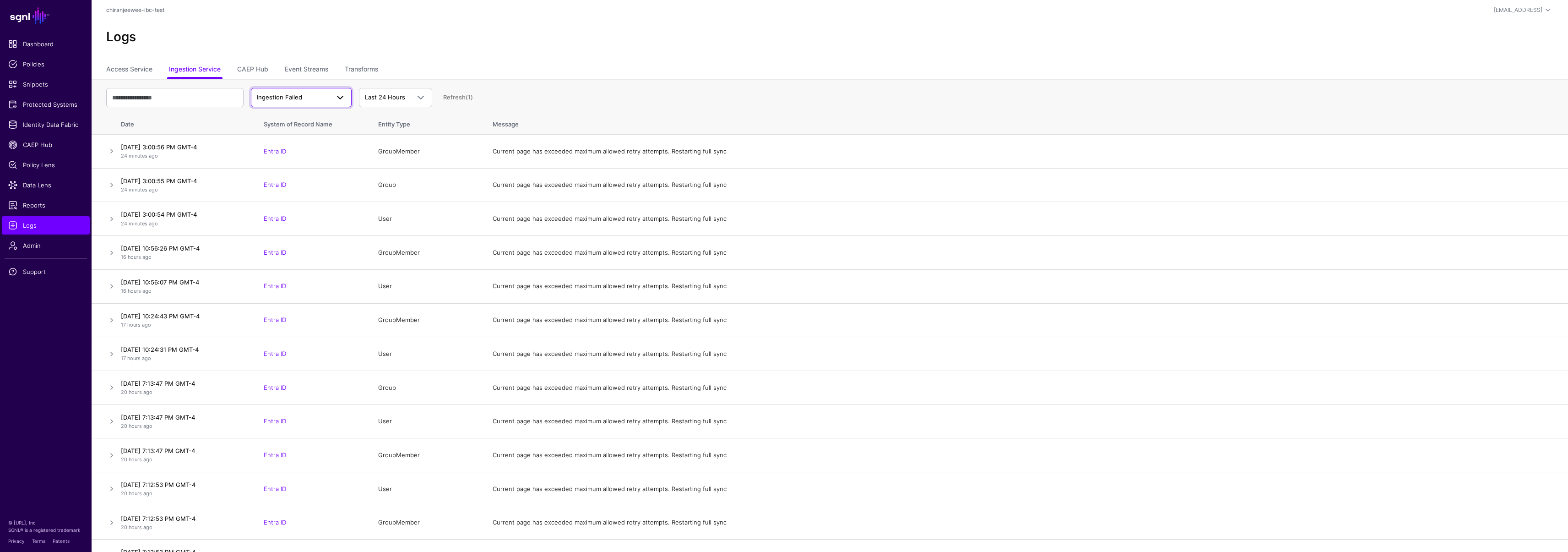
click at [277, 103] on link "Ingestion Failed" at bounding box center [301, 98] width 101 height 19
click at [278, 120] on span "Ingestion Started" at bounding box center [283, 119] width 50 height 8
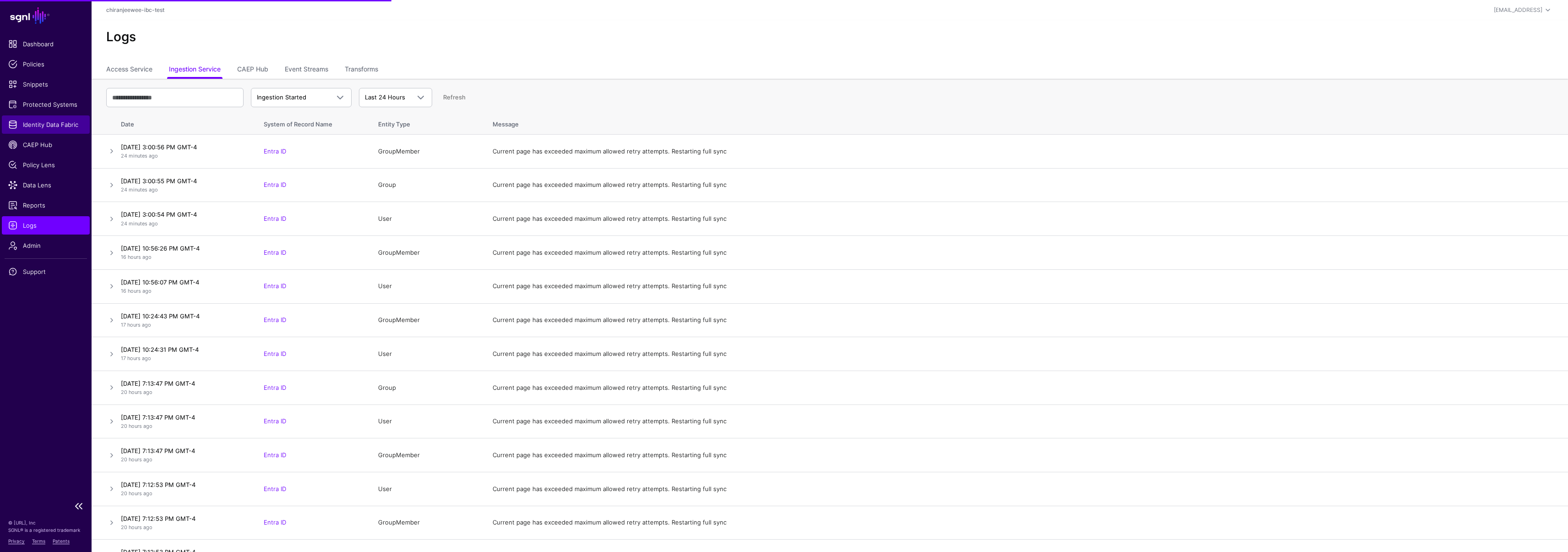
click at [58, 130] on link "Identity Data Fabric" at bounding box center [46, 125] width 88 height 19
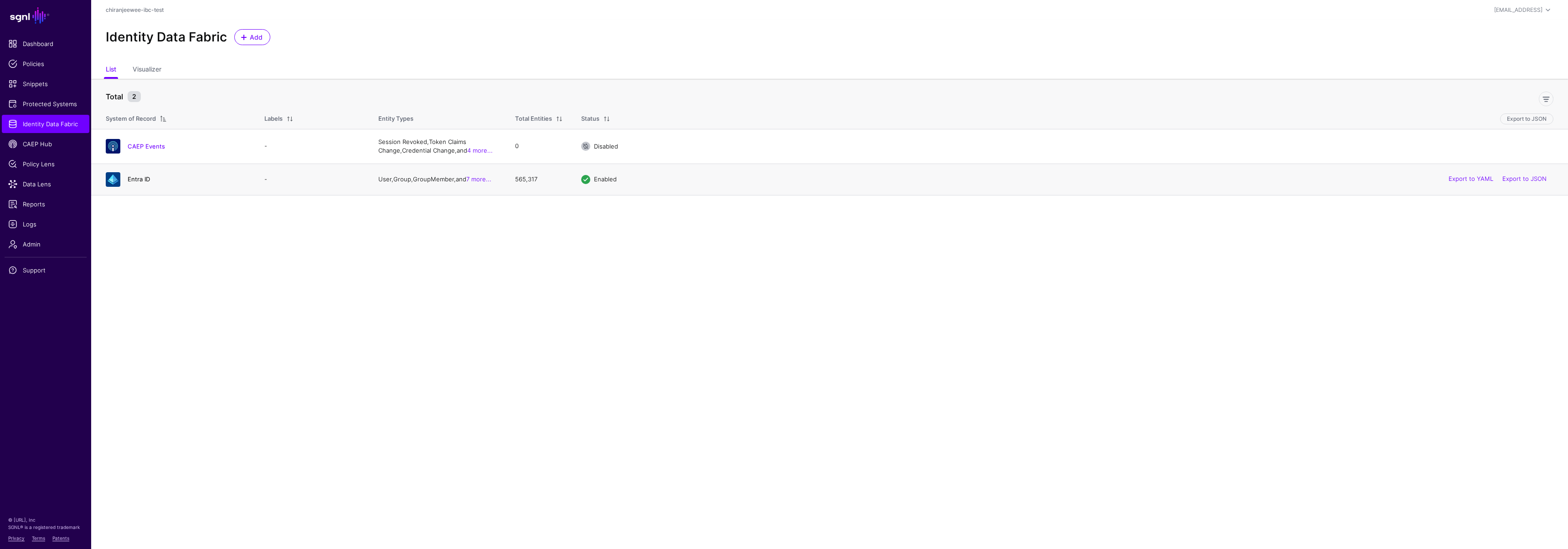
click at [141, 180] on link "Entra ID" at bounding box center [138, 179] width 23 height 8
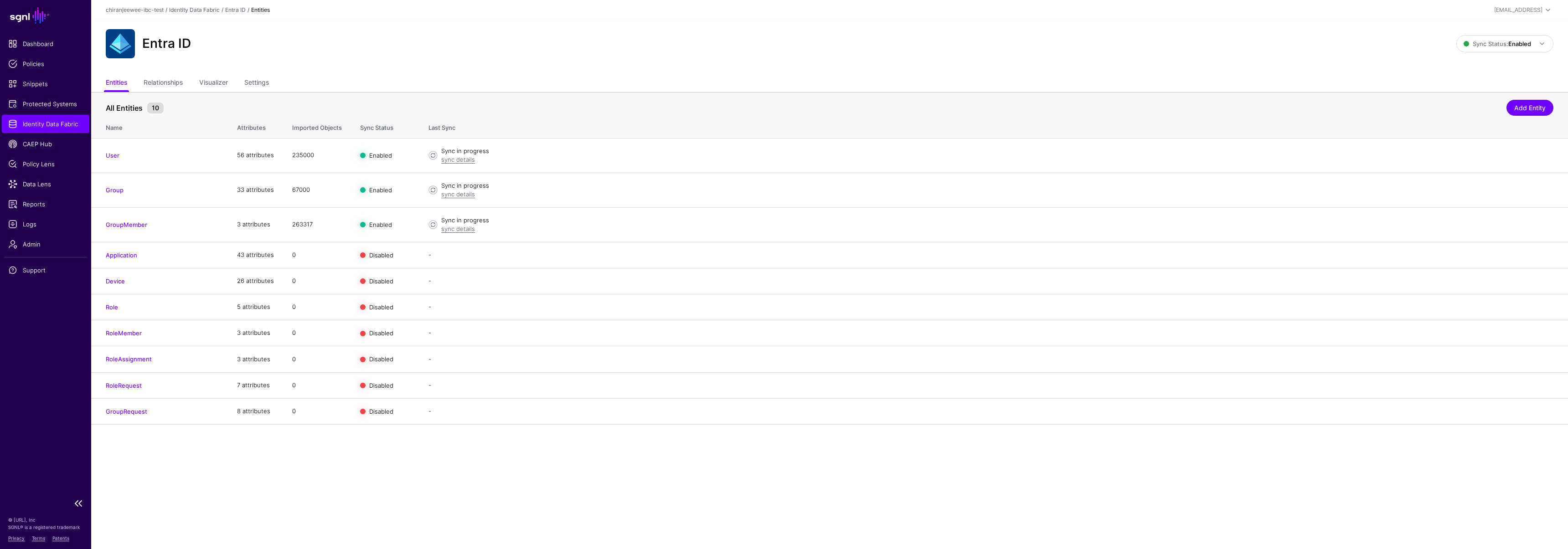
click at [62, 123] on span "Identity Data Fabric" at bounding box center [45, 123] width 75 height 9
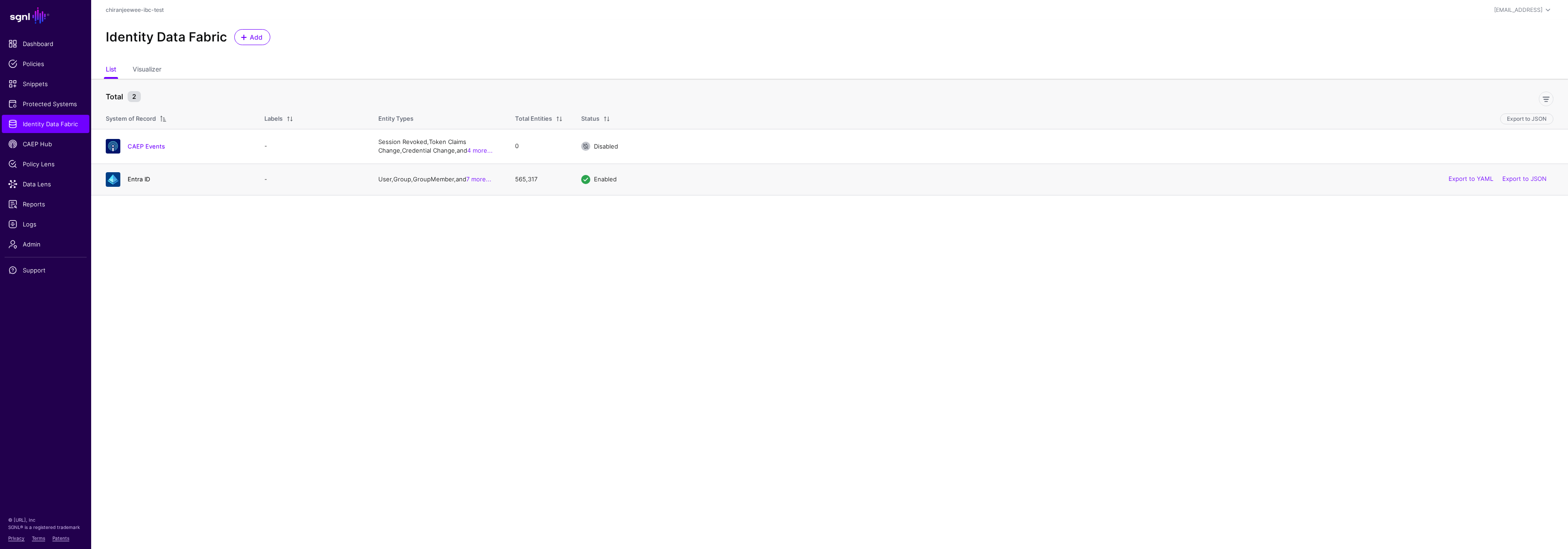
click at [139, 176] on link "Entra ID" at bounding box center [138, 179] width 23 height 8
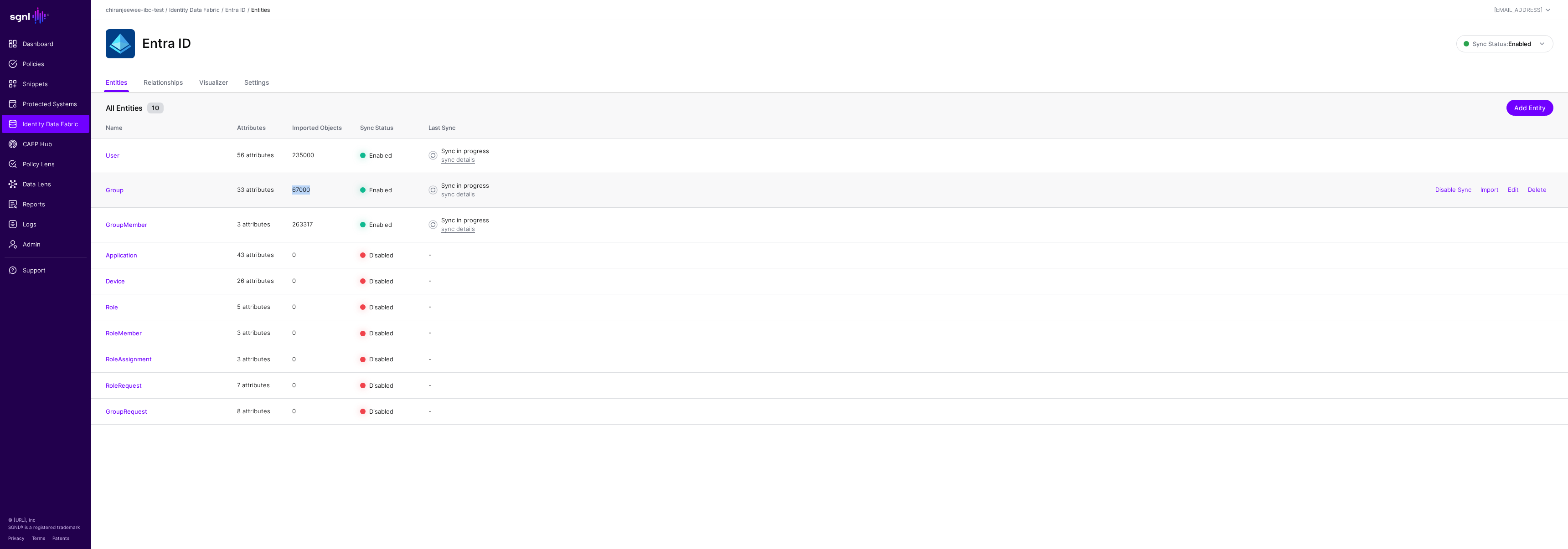
drag, startPoint x: 290, startPoint y: 193, endPoint x: 342, endPoint y: 193, distance: 52.0
click at [342, 193] on td "67000" at bounding box center [317, 190] width 68 height 35
click at [343, 193] on td "67000" at bounding box center [317, 190] width 68 height 35
click at [1438, 154] on link "Disable Sync" at bounding box center [1453, 155] width 36 height 8
click at [1438, 188] on link "Disable Sync" at bounding box center [1453, 189] width 36 height 8
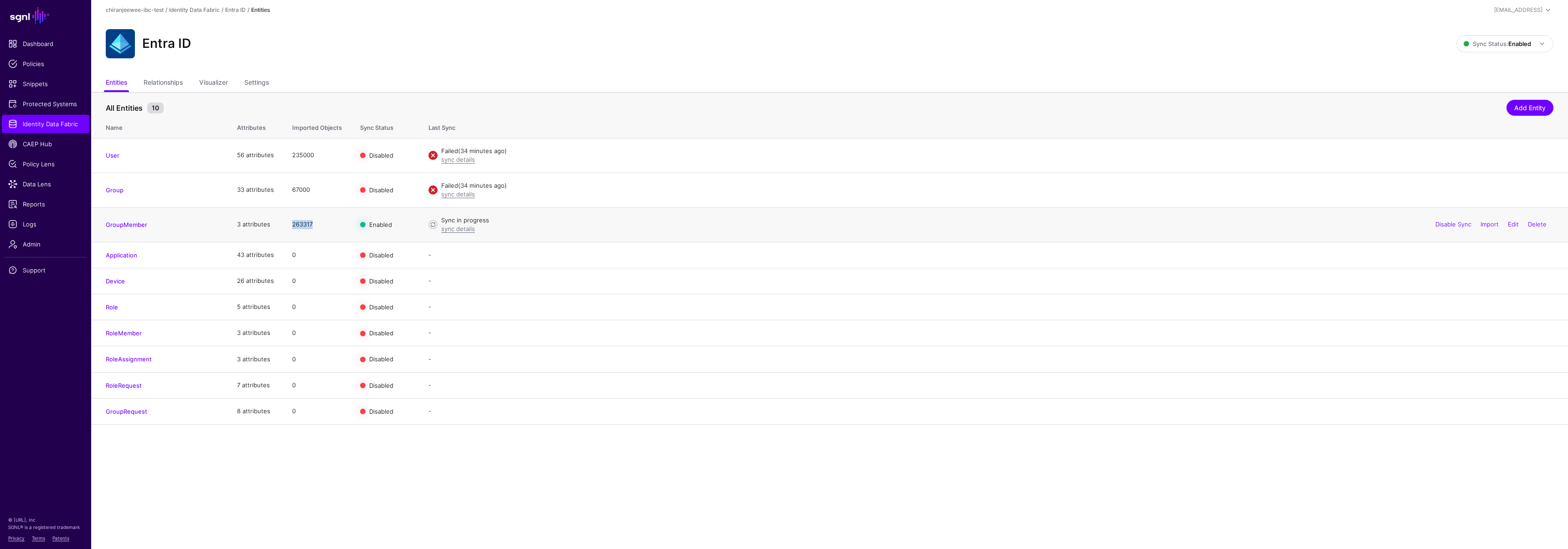
drag, startPoint x: 291, startPoint y: 225, endPoint x: 329, endPoint y: 228, distance: 38.1
click at [329, 228] on td "263317" at bounding box center [317, 224] width 68 height 35
click at [1473, 35] on link "Sync Status: Enabled" at bounding box center [1505, 43] width 97 height 17
click at [634, 502] on main "SGNL Dashboard Policies Snippets Protected Systems Identity Data Fabric CAEP Hu…" at bounding box center [784, 274] width 1568 height 549
click at [1446, 227] on link "Disable Sync" at bounding box center [1453, 224] width 36 height 8
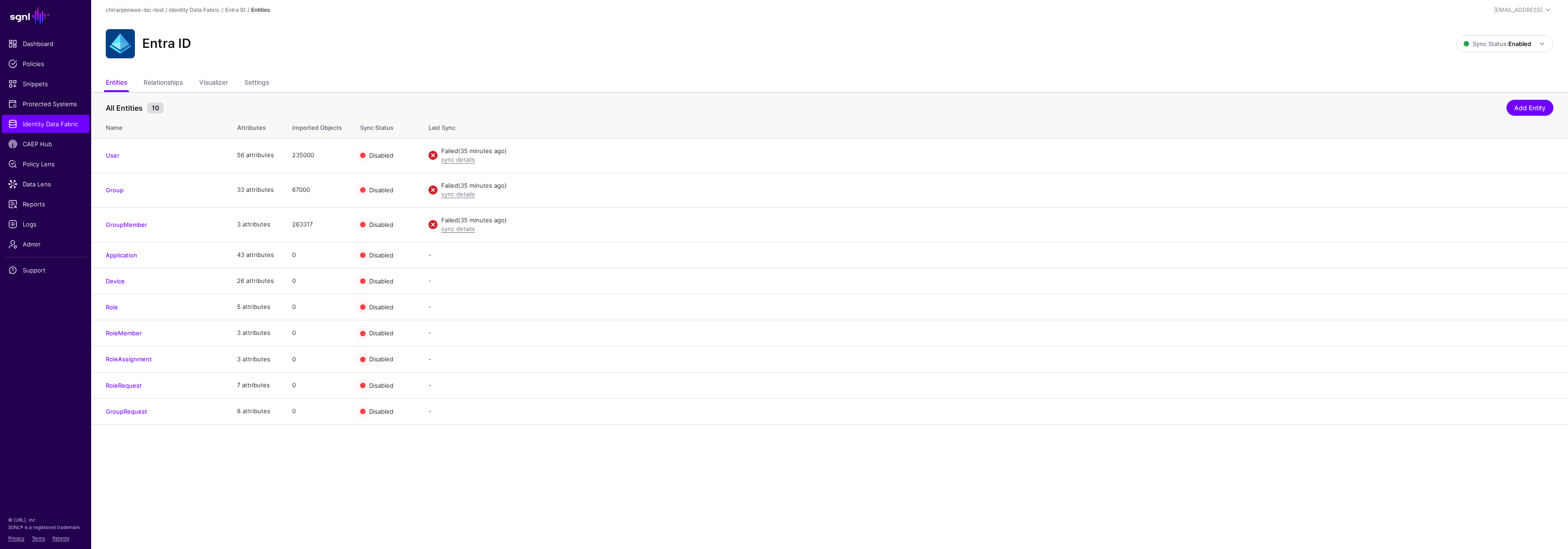
click at [516, 497] on main "SGNL Dashboard Policies Snippets Protected Systems Identity Data Fabric CAEP Hu…" at bounding box center [784, 274] width 1568 height 549
click at [453, 161] on link "sync details" at bounding box center [457, 159] width 34 height 8
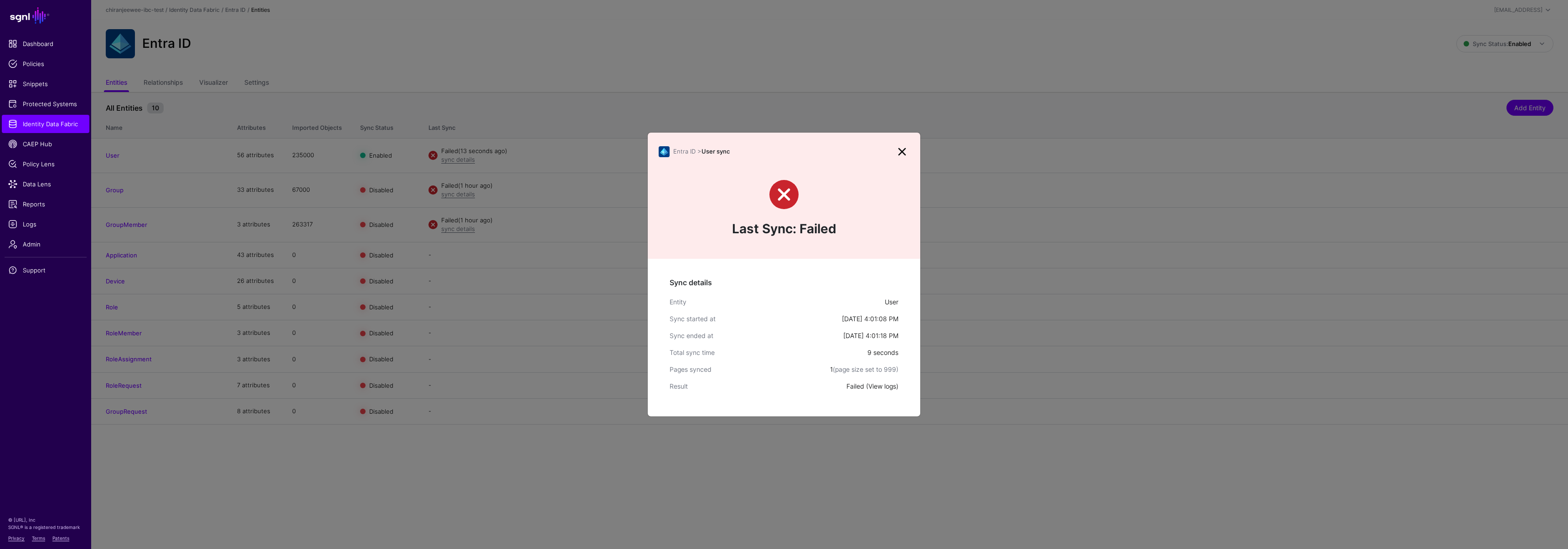
click at [886, 389] on link "View logs" at bounding box center [882, 386] width 28 height 8
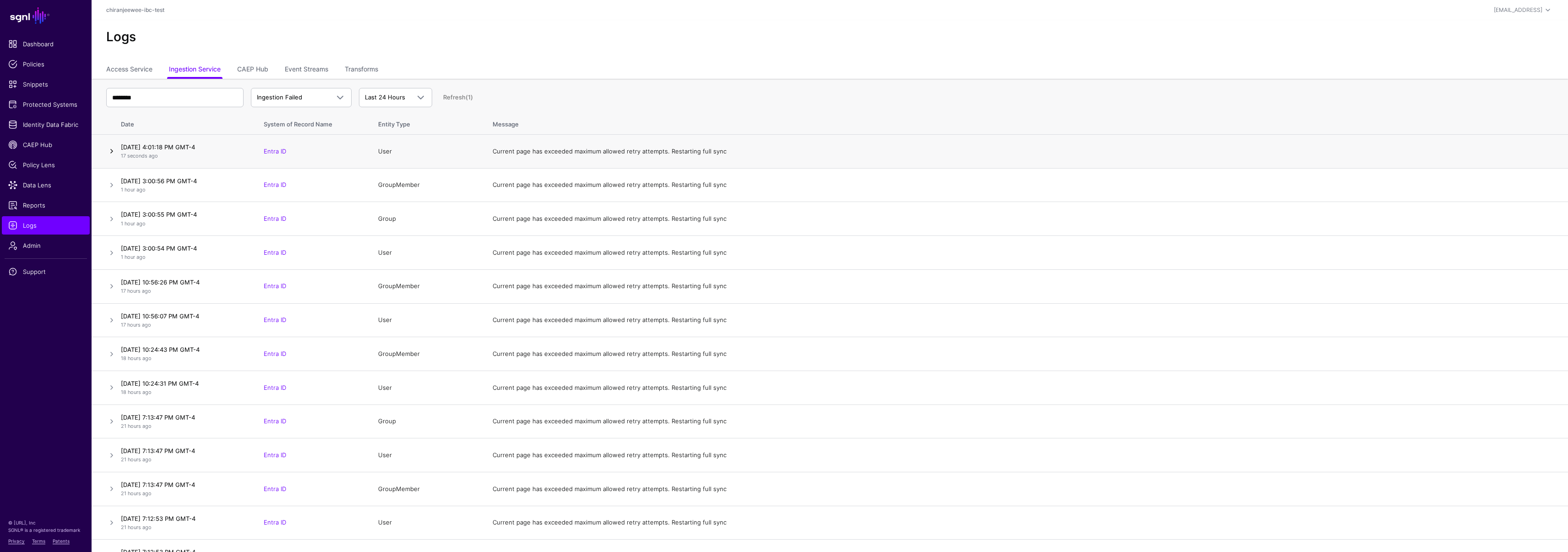
click at [109, 148] on link at bounding box center [112, 151] width 11 height 11
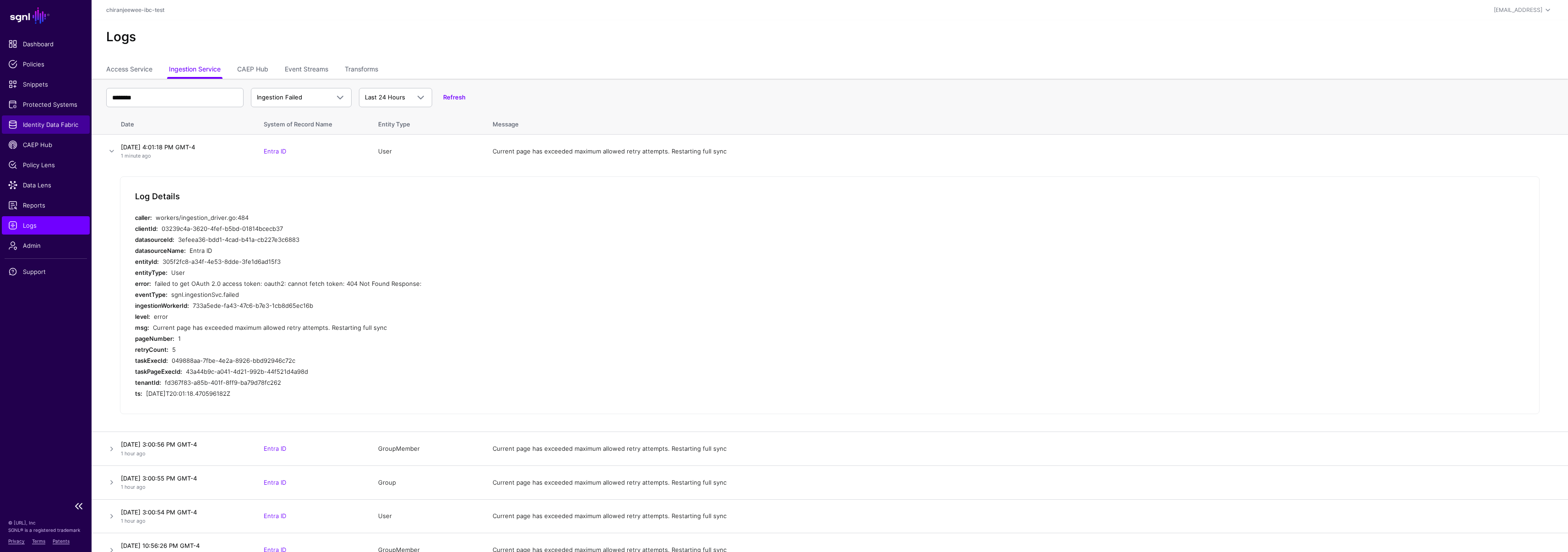
click at [42, 121] on span "Identity Data Fabric" at bounding box center [45, 124] width 75 height 9
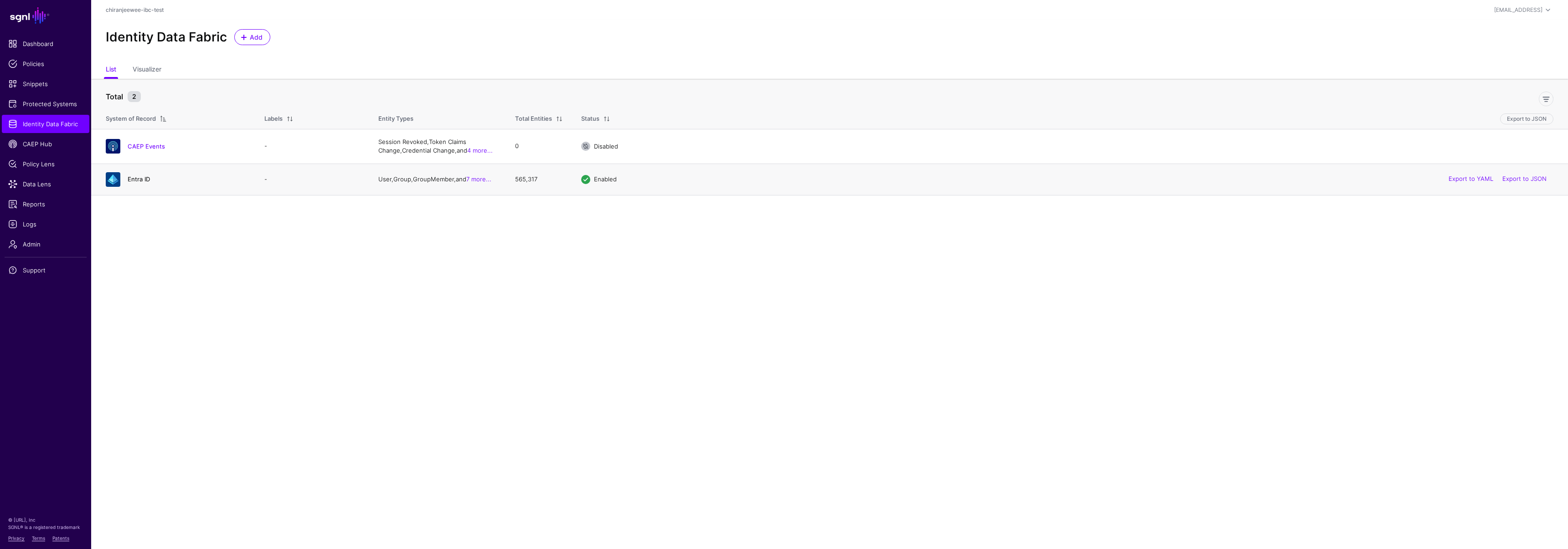
click at [140, 179] on link "Entra ID" at bounding box center [138, 179] width 23 height 8
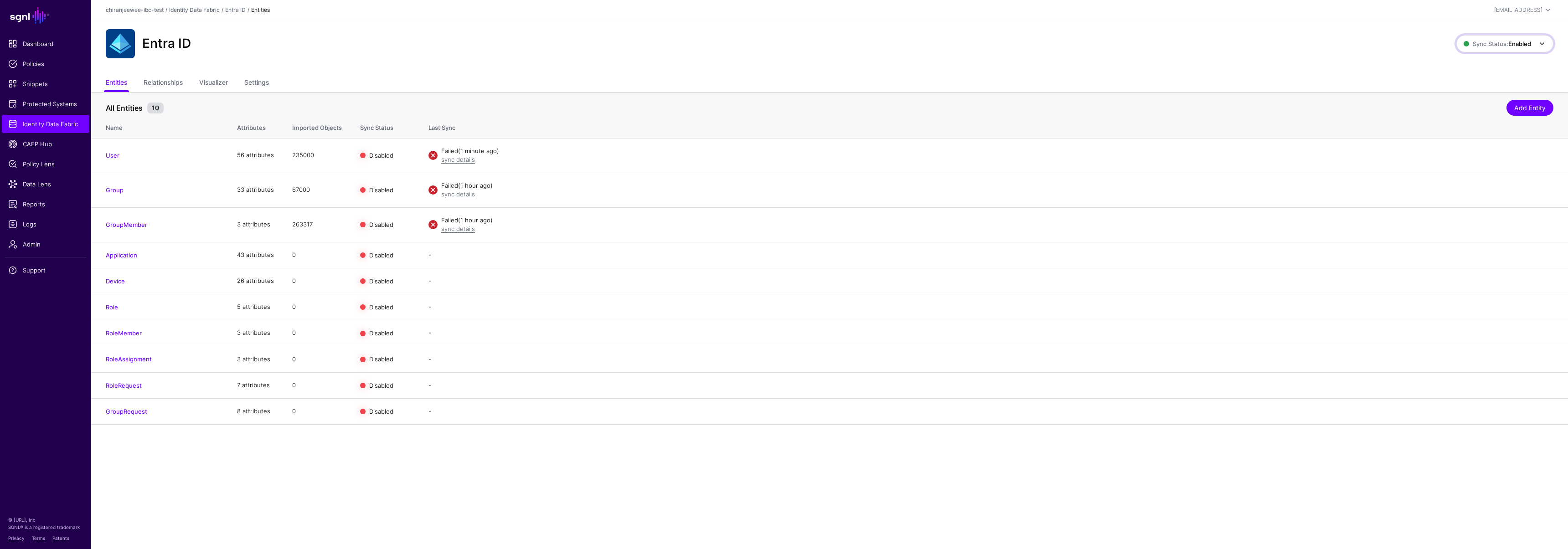
click at [1471, 44] on span "Sync Status: Enabled" at bounding box center [1497, 43] width 67 height 8
click at [1475, 110] on span "Syncing inactive for all configured entities" at bounding box center [1499, 114] width 93 height 15
click at [1468, 40] on span "Sync Status: Disabled" at bounding box center [1497, 43] width 69 height 8
click at [1467, 67] on span "Enabled Syncing active for all configured entities that are enabled" at bounding box center [1494, 74] width 104 height 29
click at [1490, 44] on span "Sync Status: Enabled" at bounding box center [1497, 43] width 67 height 8
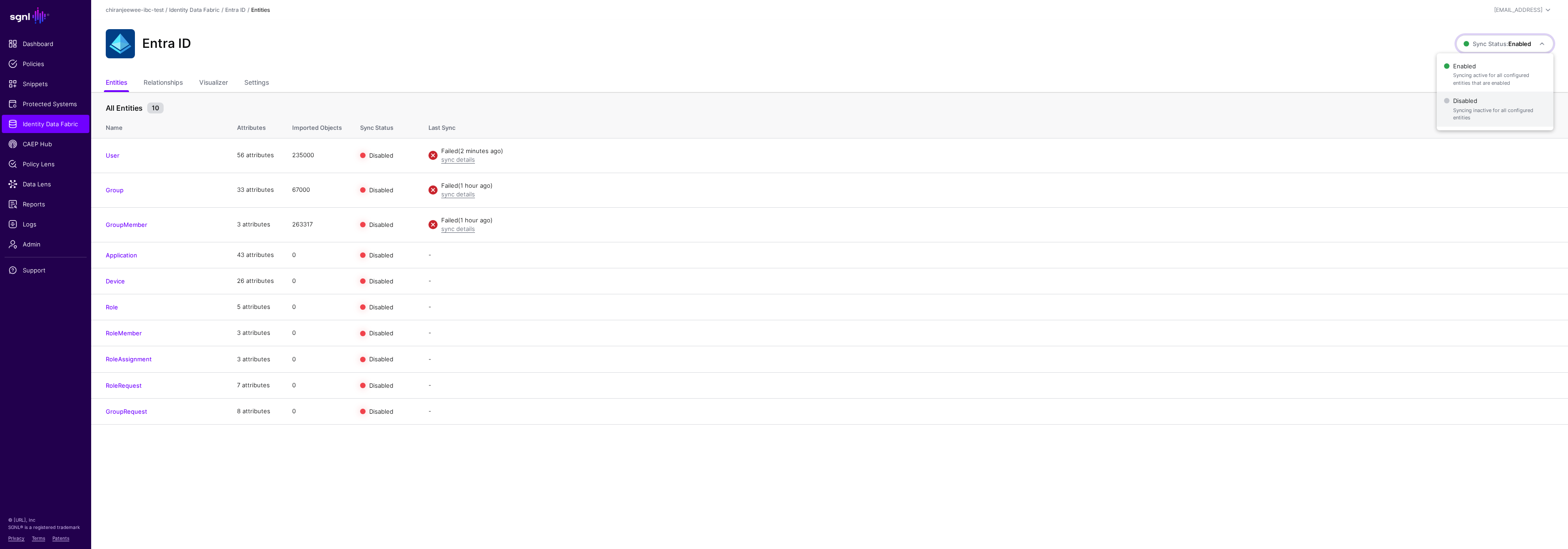
click at [1471, 115] on span "Syncing inactive for all configured entities" at bounding box center [1499, 114] width 93 height 15
click at [1473, 39] on span "Sync Status: Disabled" at bounding box center [1497, 44] width 69 height 10
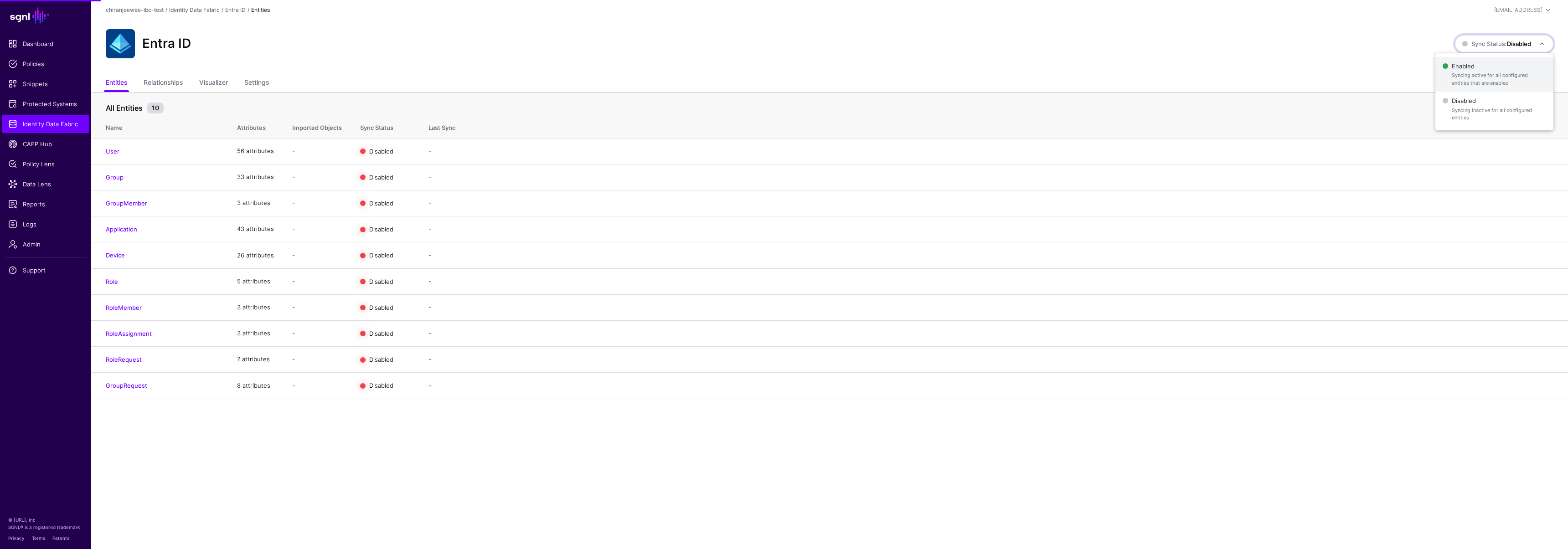
click at [1472, 62] on span "Enabled Syncing active for all configured entities that are enabled" at bounding box center [1494, 74] width 104 height 29
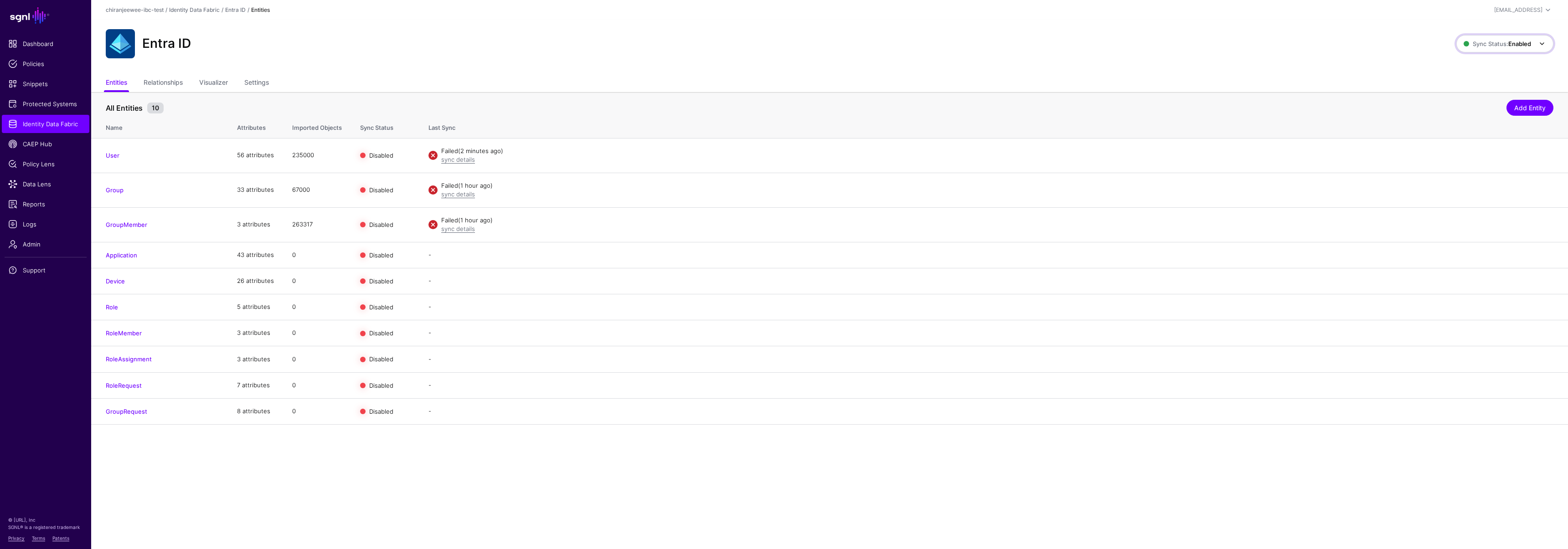
click at [1491, 45] on span "Sync Status: Enabled" at bounding box center [1497, 43] width 67 height 8
click at [1471, 100] on span "Disabled Syncing inactive for all configured entities" at bounding box center [1495, 109] width 102 height 29
click at [1480, 45] on span "Sync Status: Disabled" at bounding box center [1497, 43] width 69 height 8
click at [1475, 63] on span "Enabled Syncing active for all configured entities that are enabled" at bounding box center [1494, 74] width 104 height 29
click at [1457, 151] on link "Enable Sync" at bounding box center [1454, 155] width 35 height 8
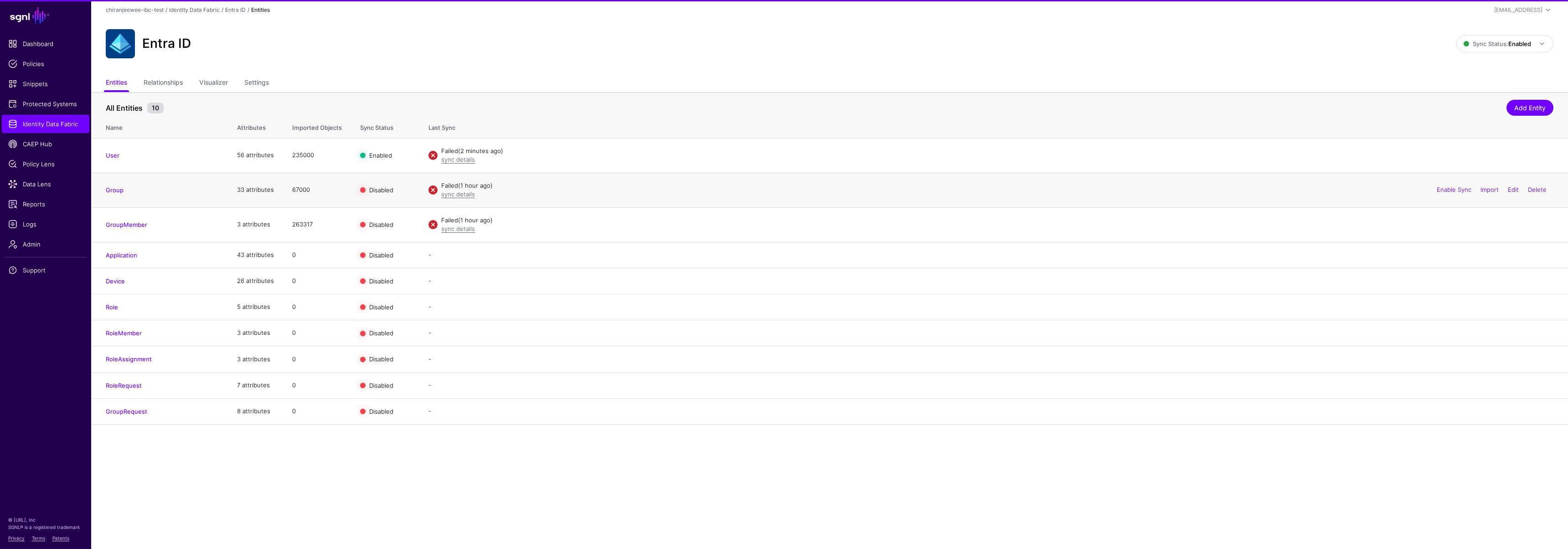
click at [1450, 186] on link "Enable Sync" at bounding box center [1454, 189] width 35 height 8
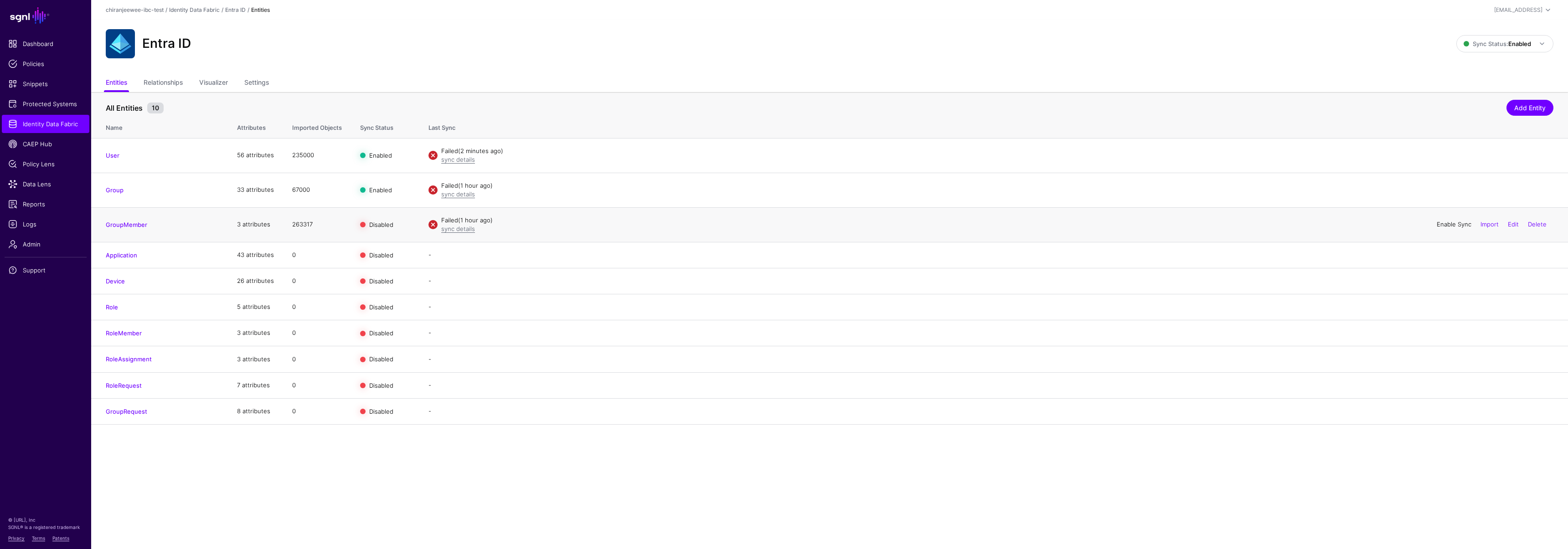
click at [1447, 223] on link "Enable Sync" at bounding box center [1454, 224] width 35 height 8
drag, startPoint x: 290, startPoint y: 187, endPoint x: 327, endPoint y: 187, distance: 37.0
click at [327, 187] on td "67000" at bounding box center [317, 190] width 68 height 35
drag, startPoint x: 293, startPoint y: 223, endPoint x: 313, endPoint y: 222, distance: 20.0
click at [313, 222] on td "263317" at bounding box center [317, 224] width 68 height 35
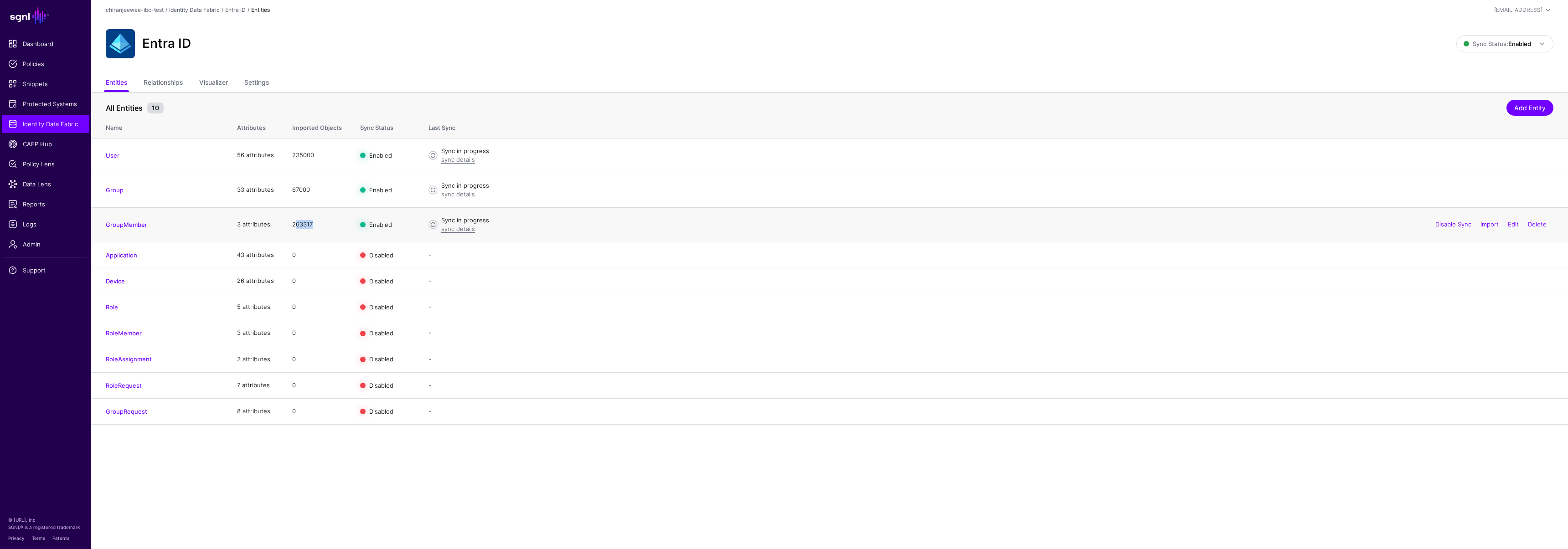
click at [288, 223] on td "263317" at bounding box center [317, 224] width 68 height 35
drag, startPoint x: 289, startPoint y: 223, endPoint x: 319, endPoint y: 224, distance: 30.0
click at [319, 224] on td "263317" at bounding box center [317, 224] width 68 height 35
drag, startPoint x: 291, startPoint y: 222, endPoint x: 339, endPoint y: 222, distance: 48.0
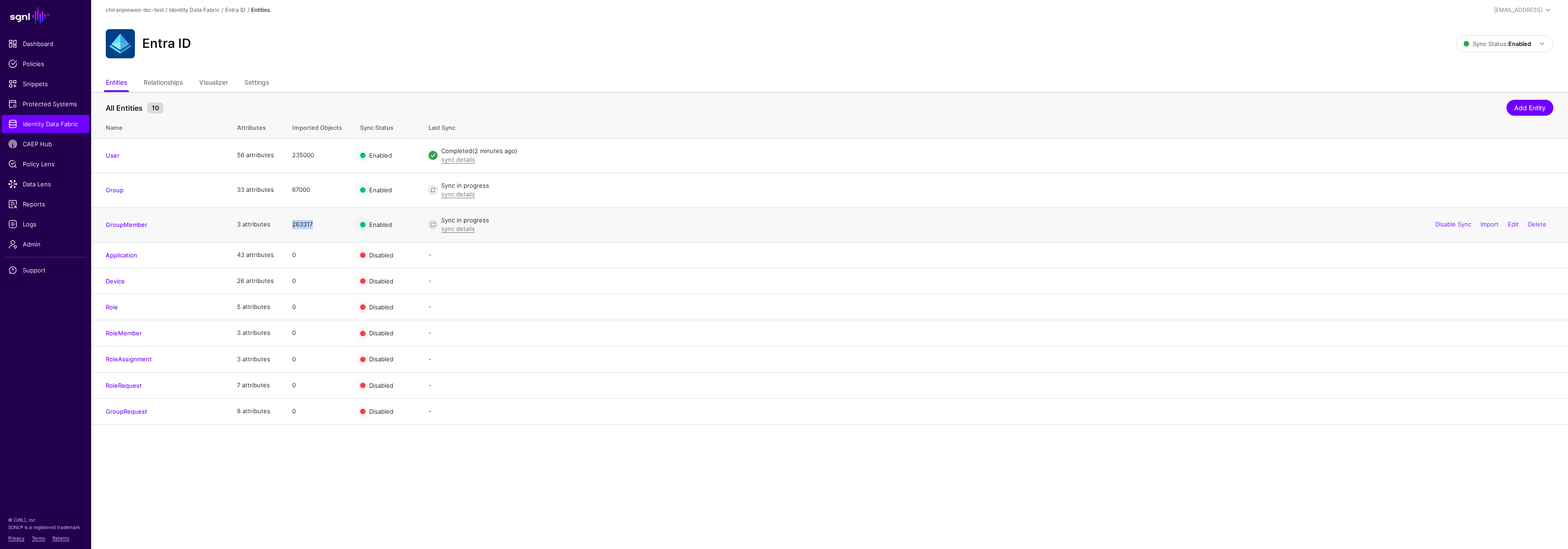
click at [339, 222] on td "263317" at bounding box center [317, 224] width 68 height 35
click at [286, 221] on td "263317" at bounding box center [317, 224] width 68 height 35
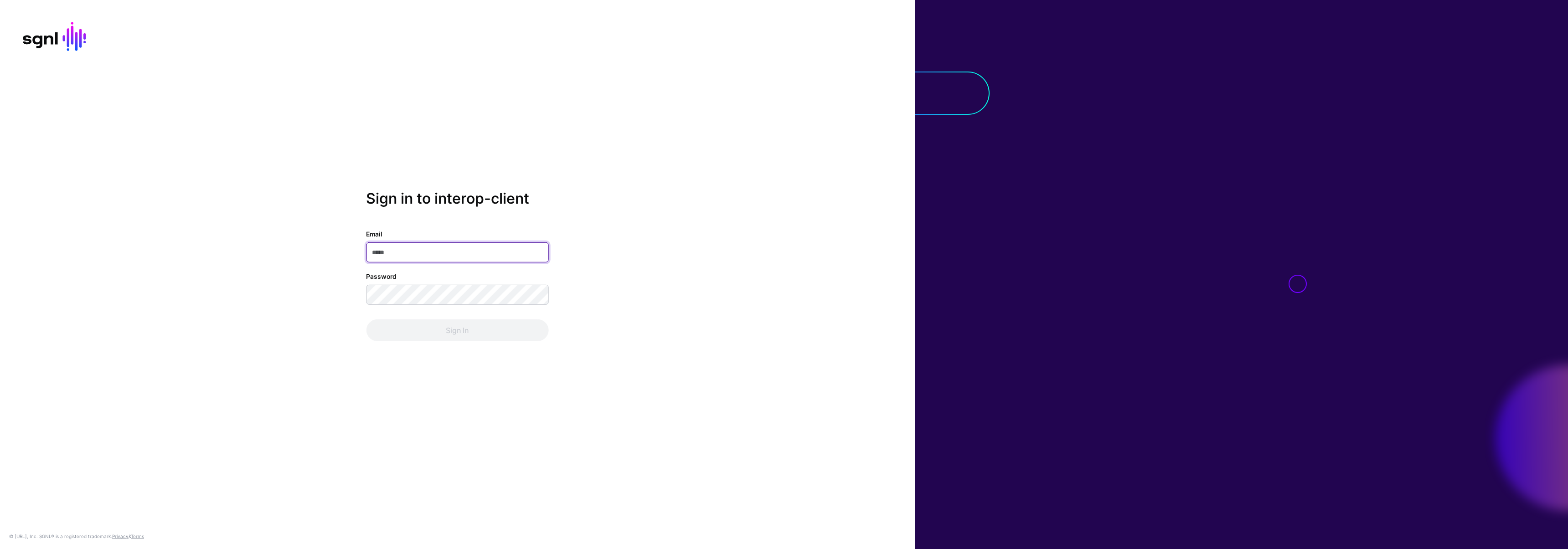
type input "**********"
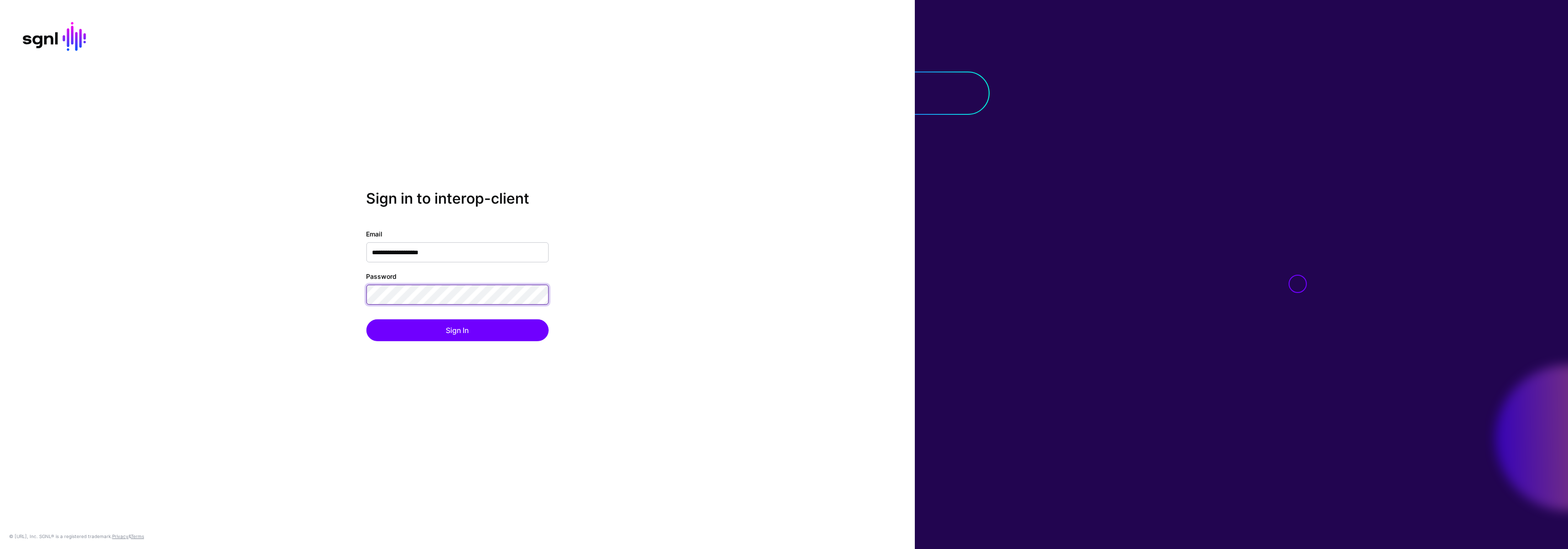
click at [329, 286] on div "**********" at bounding box center [457, 274] width 915 height 169
click at [337, 294] on div "**********" at bounding box center [457, 274] width 915 height 169
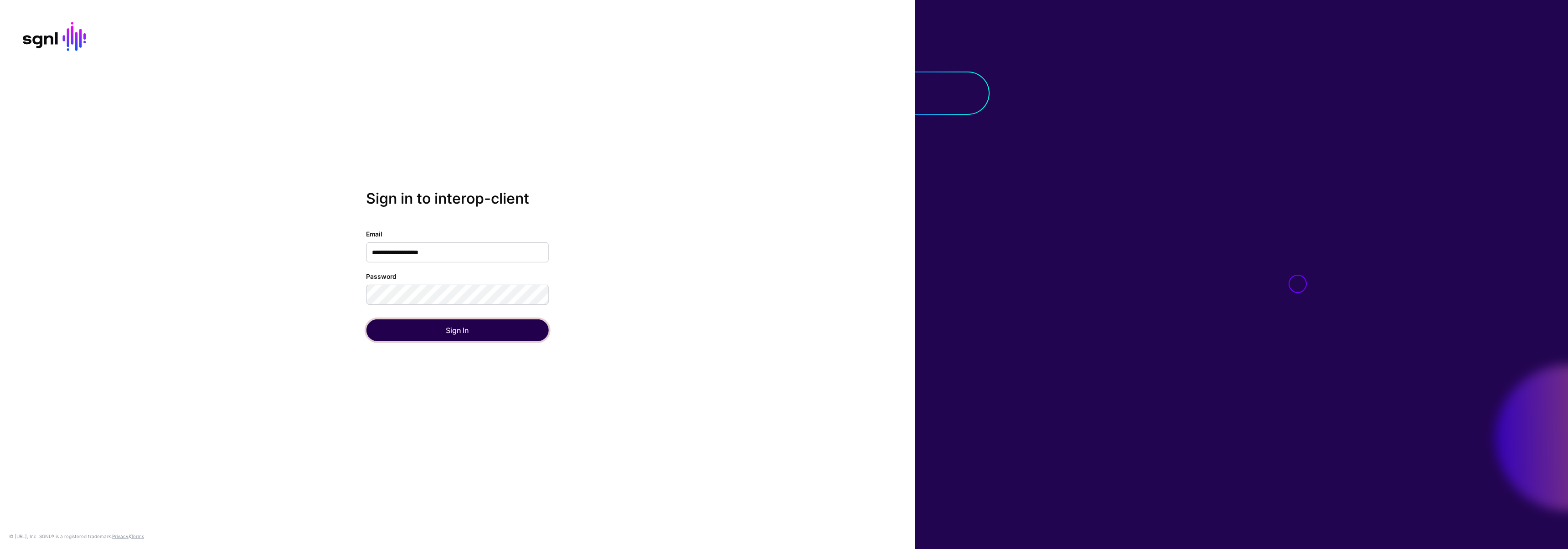
click at [372, 334] on button "Sign In" at bounding box center [457, 330] width 182 height 22
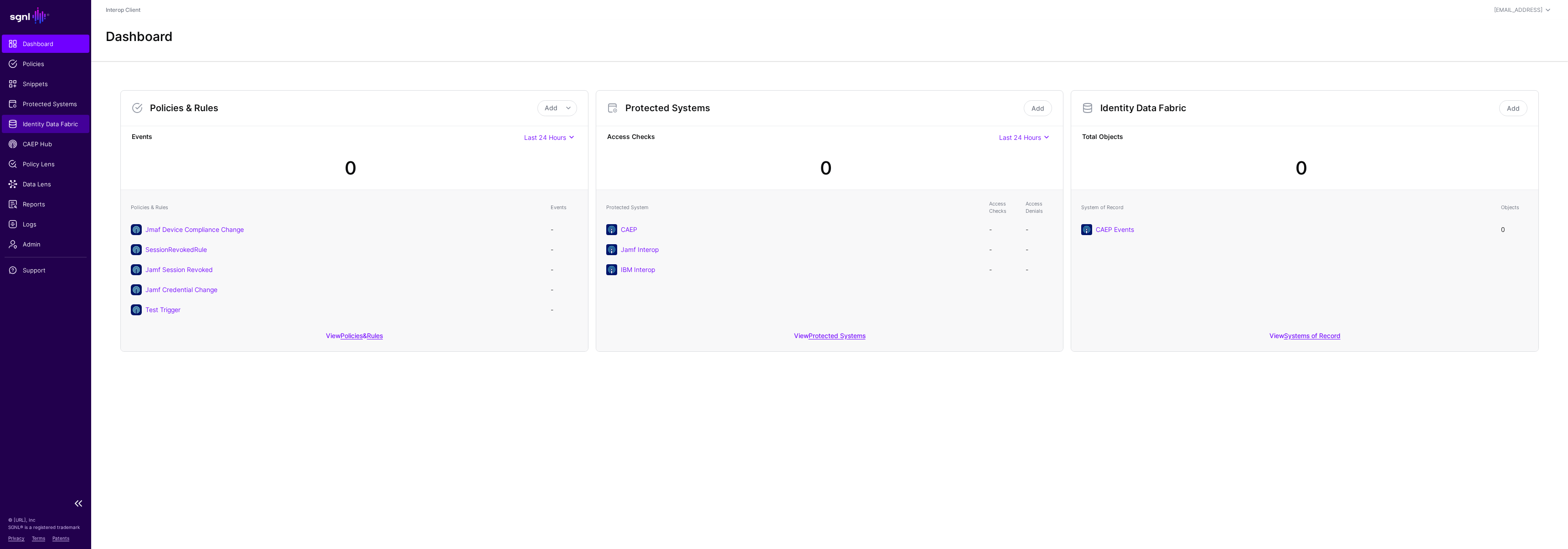
click at [29, 125] on span "Identity Data Fabric" at bounding box center [45, 123] width 75 height 9
